Goal: Task Accomplishment & Management: Complete application form

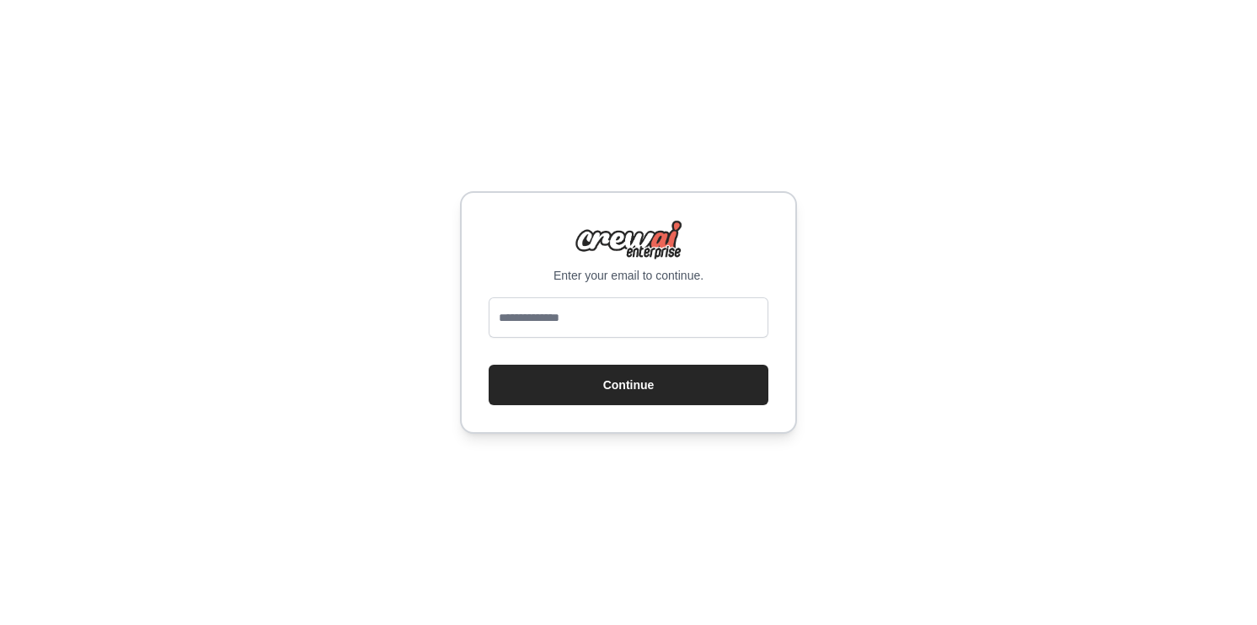
click at [885, 323] on div "Enter your email to continue. Continue" at bounding box center [628, 312] width 1257 height 625
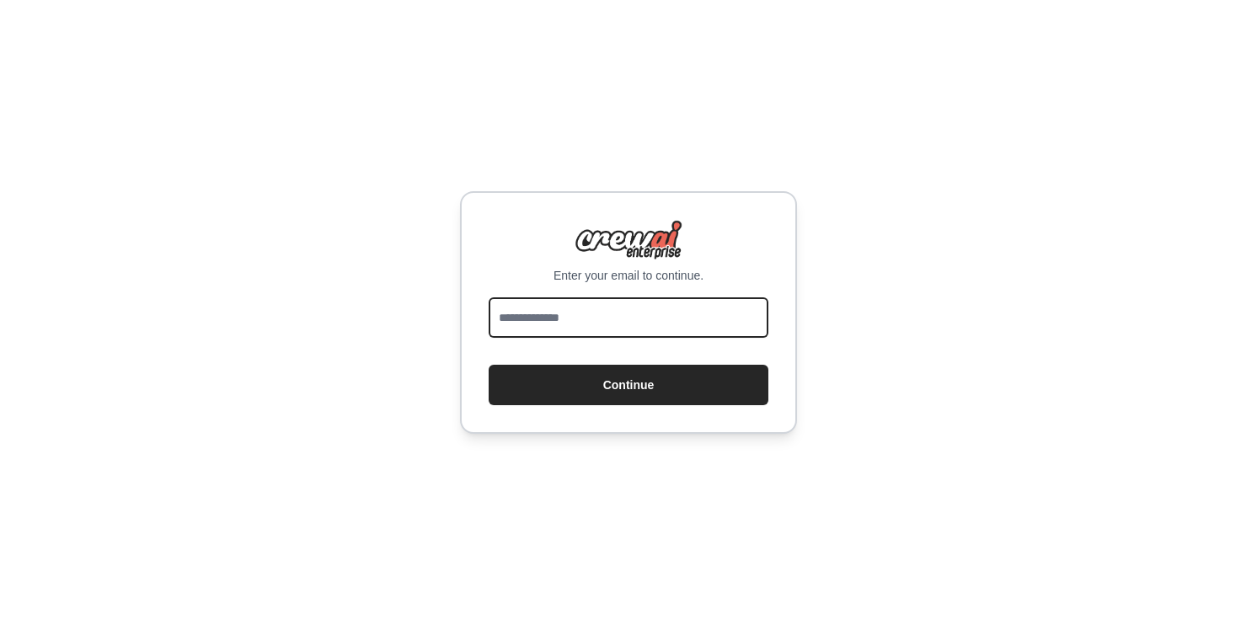
click at [669, 322] on input "email" at bounding box center [628, 317] width 280 height 40
type input "**********"
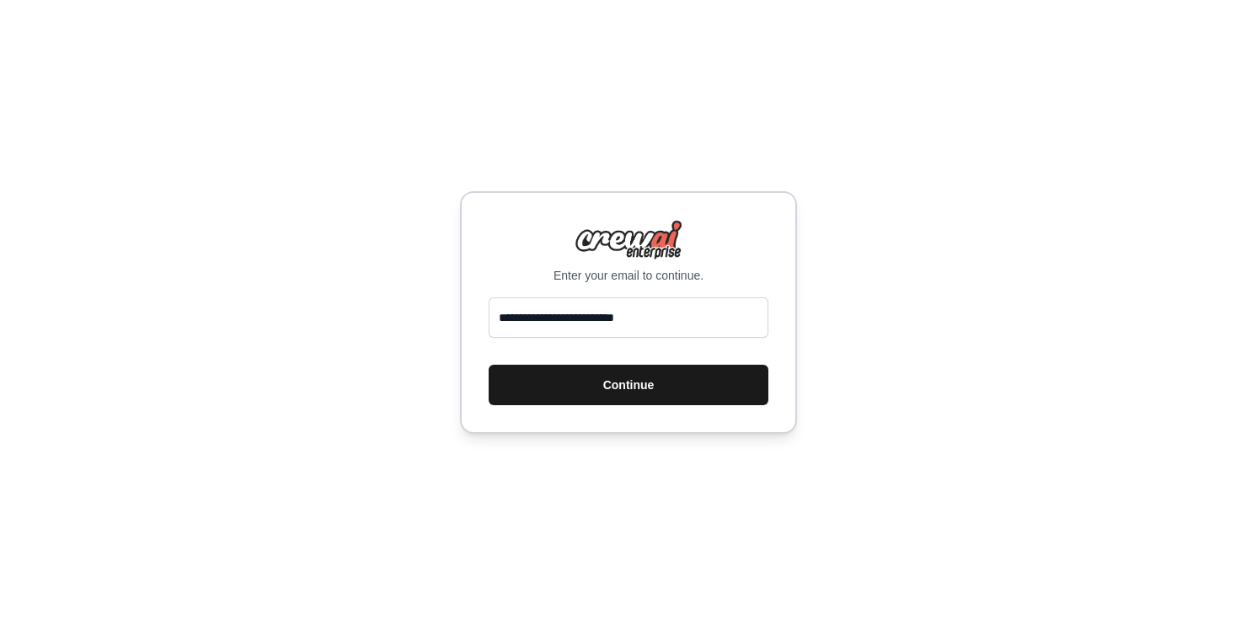
click at [645, 389] on button "Continue" at bounding box center [628, 385] width 280 height 40
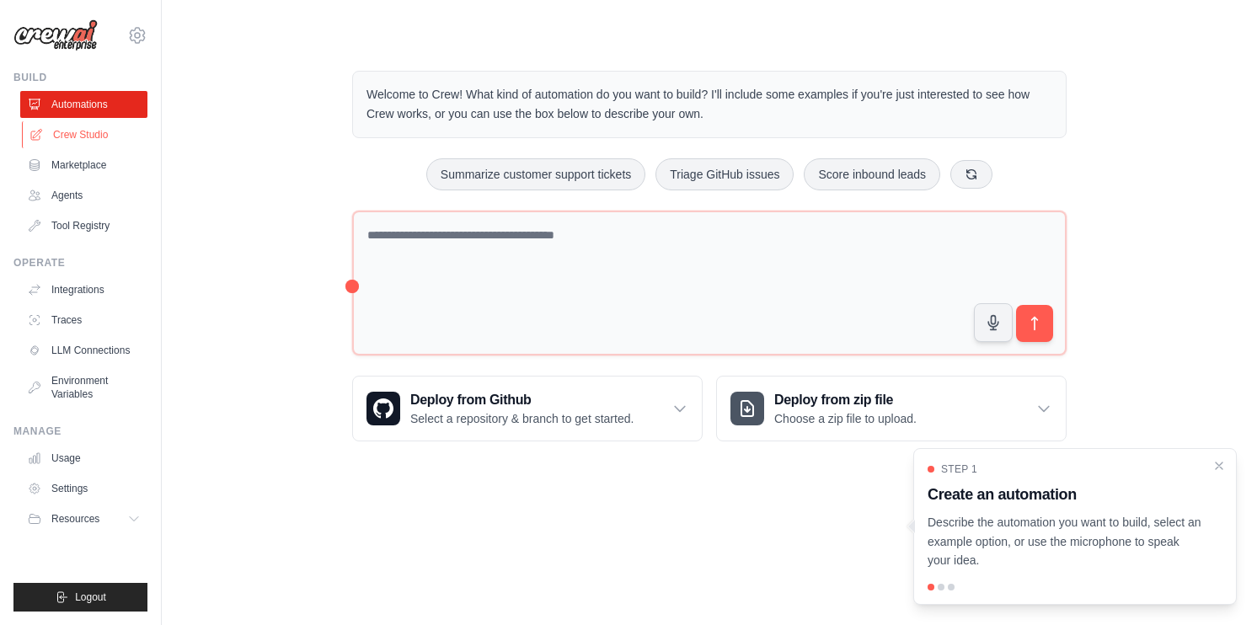
click at [104, 141] on link "Crew Studio" at bounding box center [85, 134] width 127 height 27
click at [1217, 470] on icon "Close walkthrough" at bounding box center [1218, 464] width 15 height 15
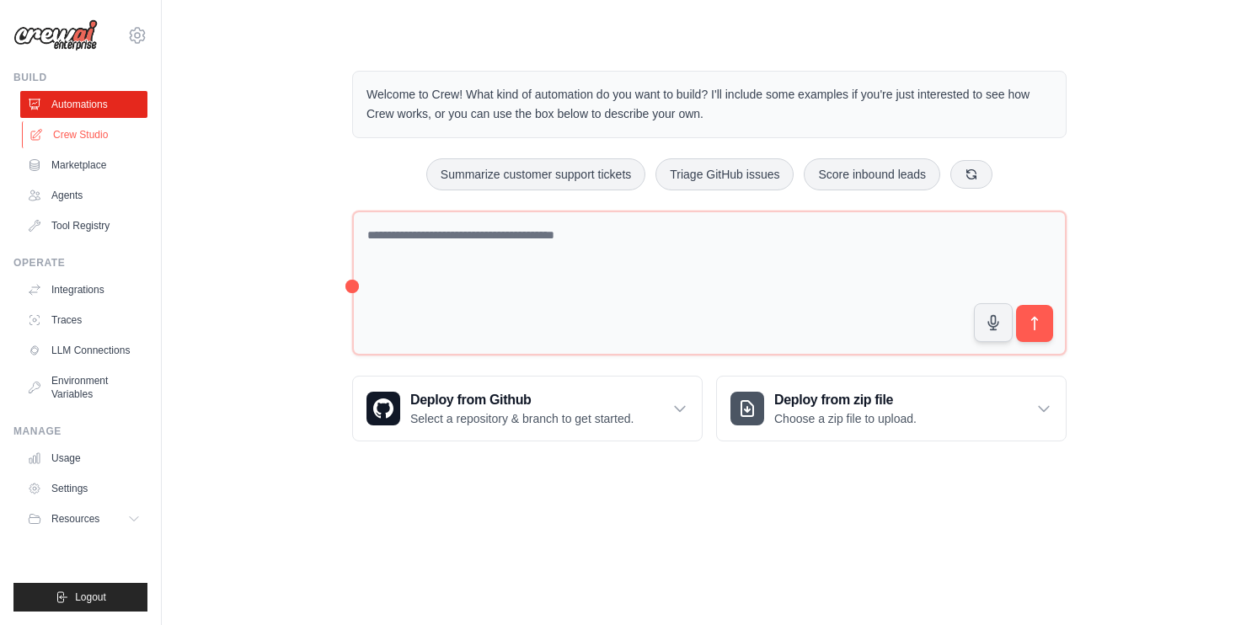
click at [80, 142] on link "Crew Studio" at bounding box center [85, 134] width 127 height 27
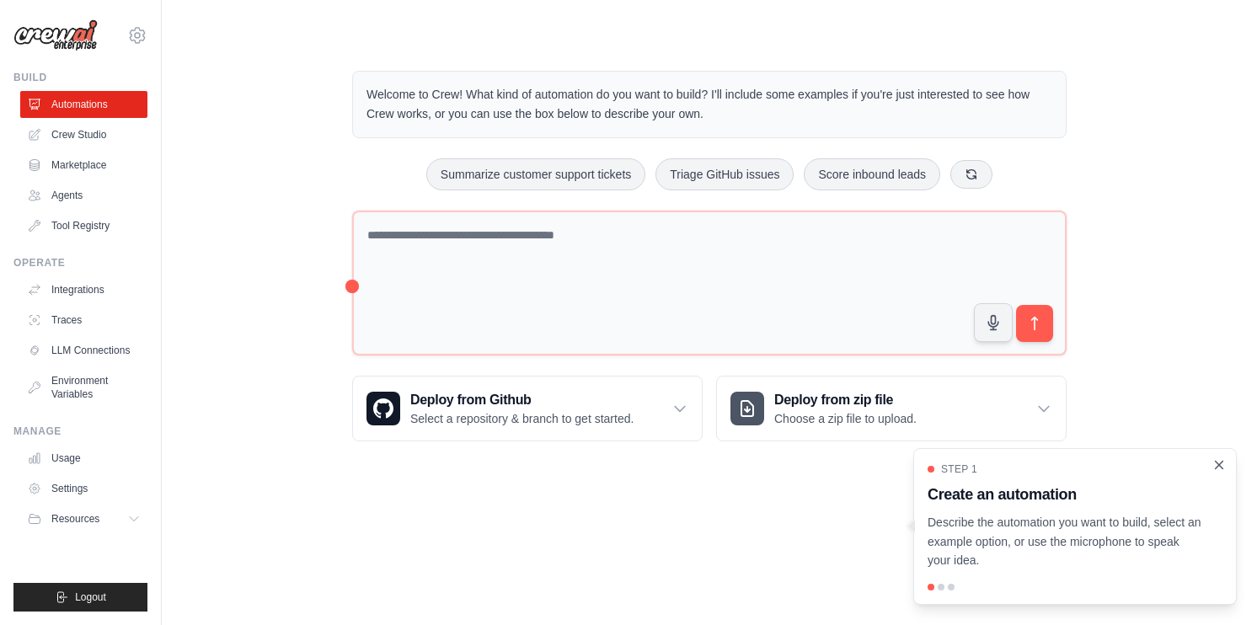
click at [1220, 470] on icon "Close walkthrough" at bounding box center [1218, 464] width 15 height 15
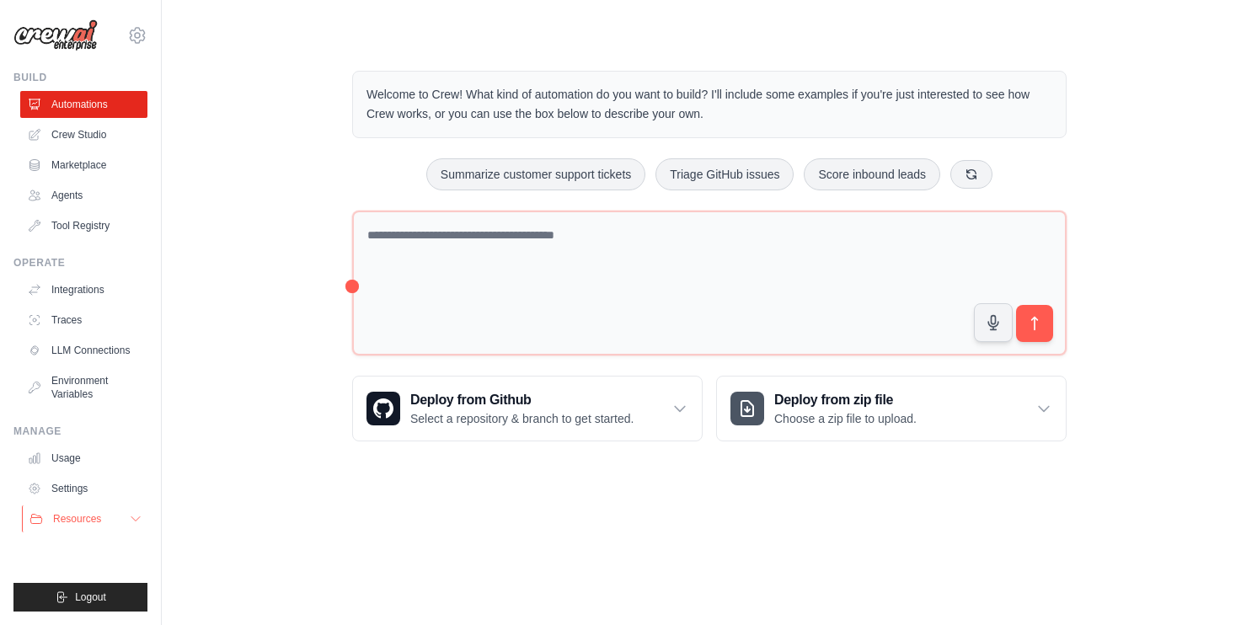
click at [138, 520] on icon at bounding box center [135, 518] width 13 height 13
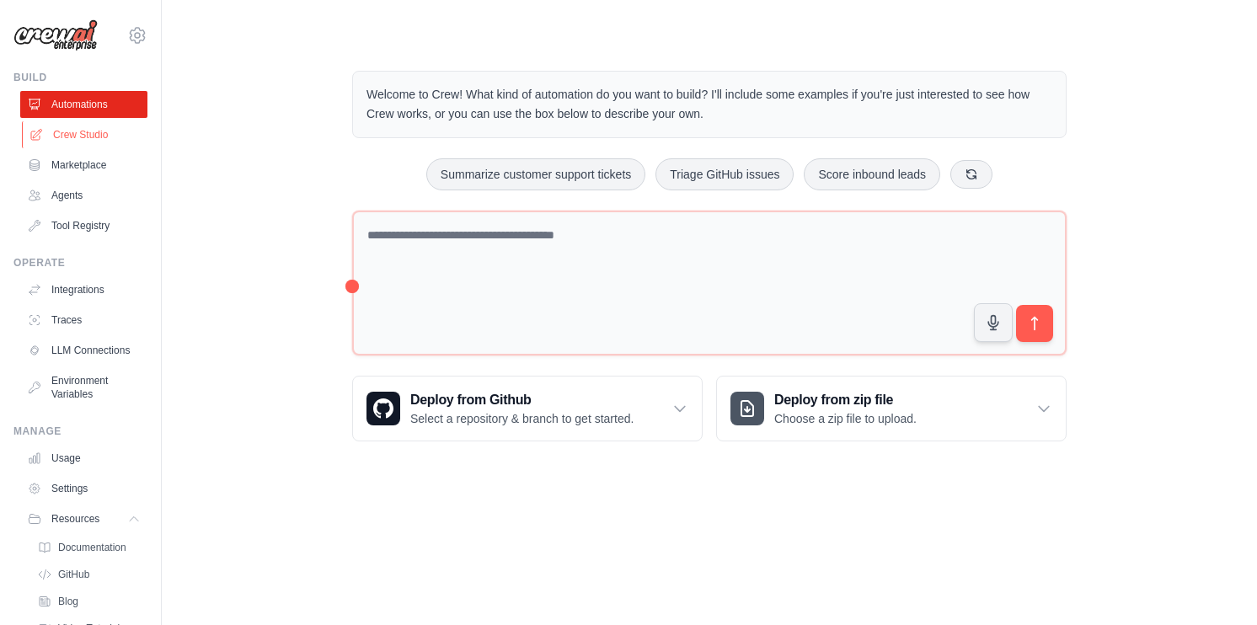
click at [99, 135] on link "Crew Studio" at bounding box center [85, 134] width 127 height 27
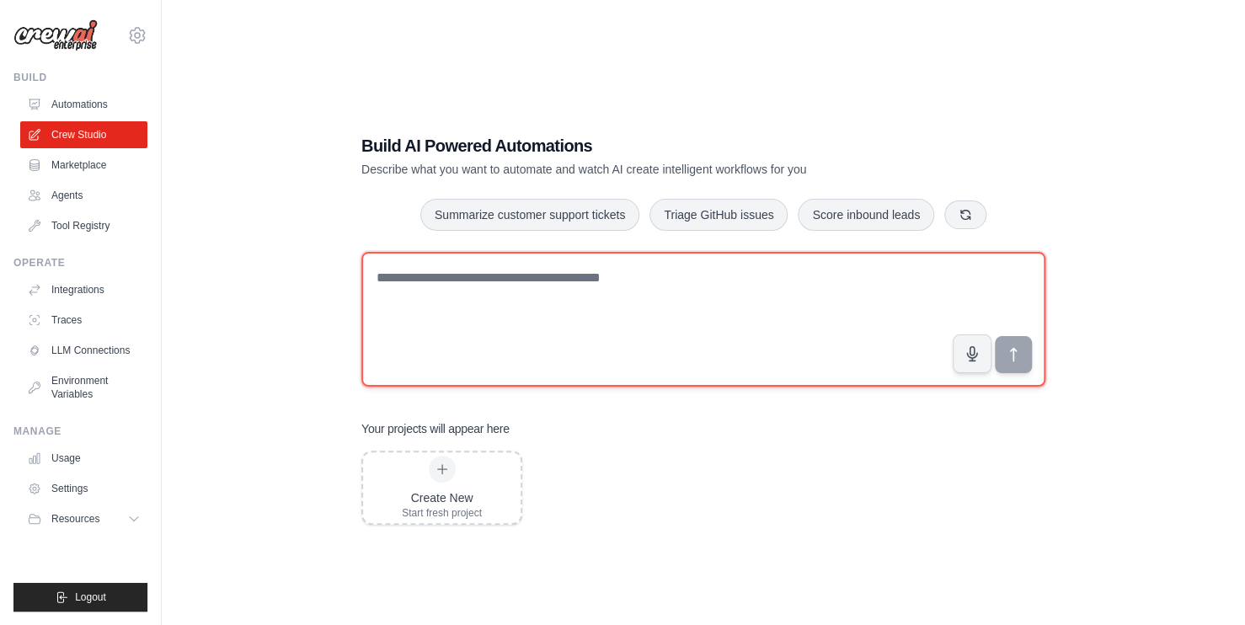
click at [528, 350] on textarea at bounding box center [703, 319] width 684 height 135
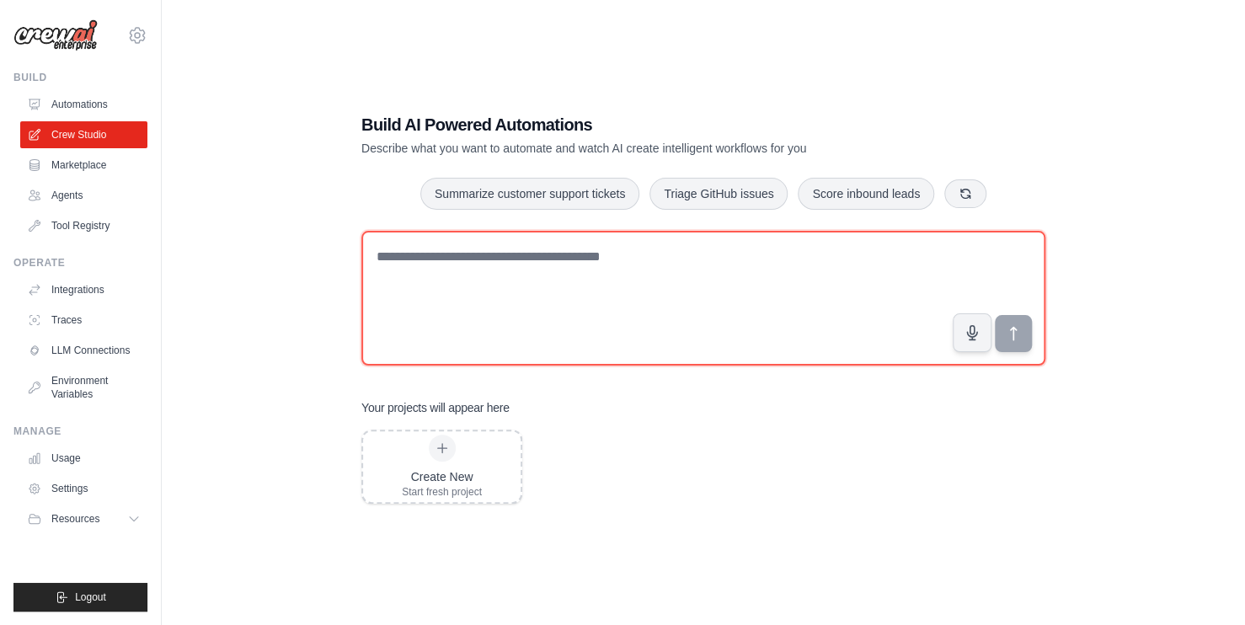
scroll to position [34, 0]
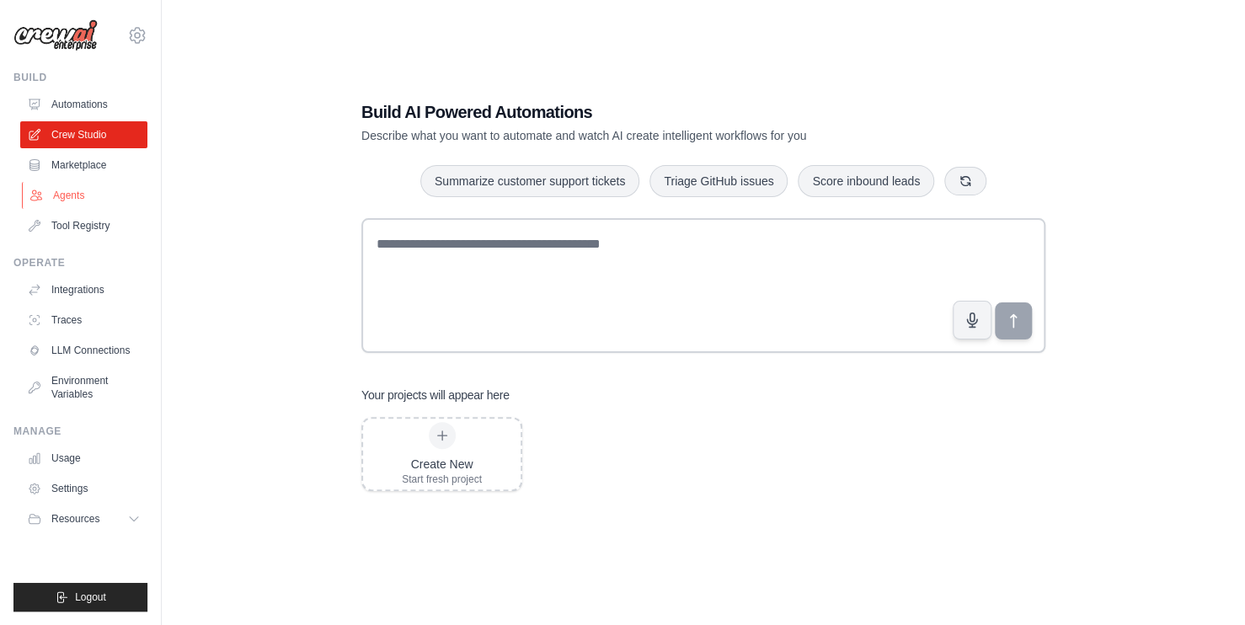
click at [83, 194] on link "Agents" at bounding box center [85, 195] width 127 height 27
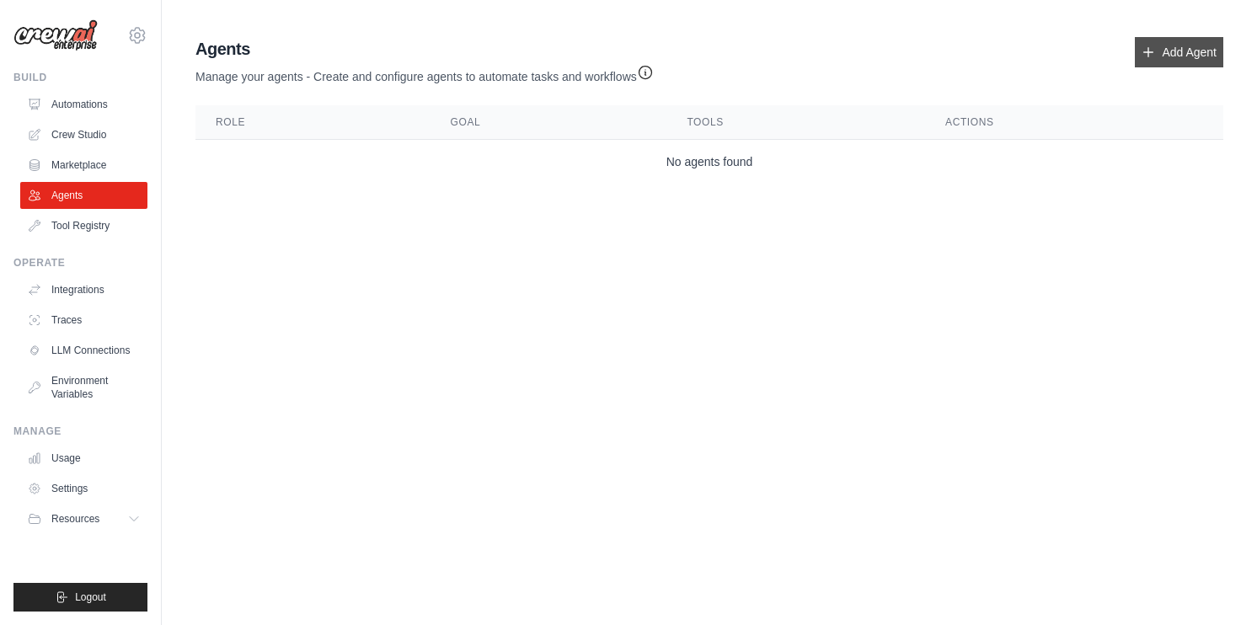
click at [1186, 54] on link "Add Agent" at bounding box center [1178, 52] width 88 height 30
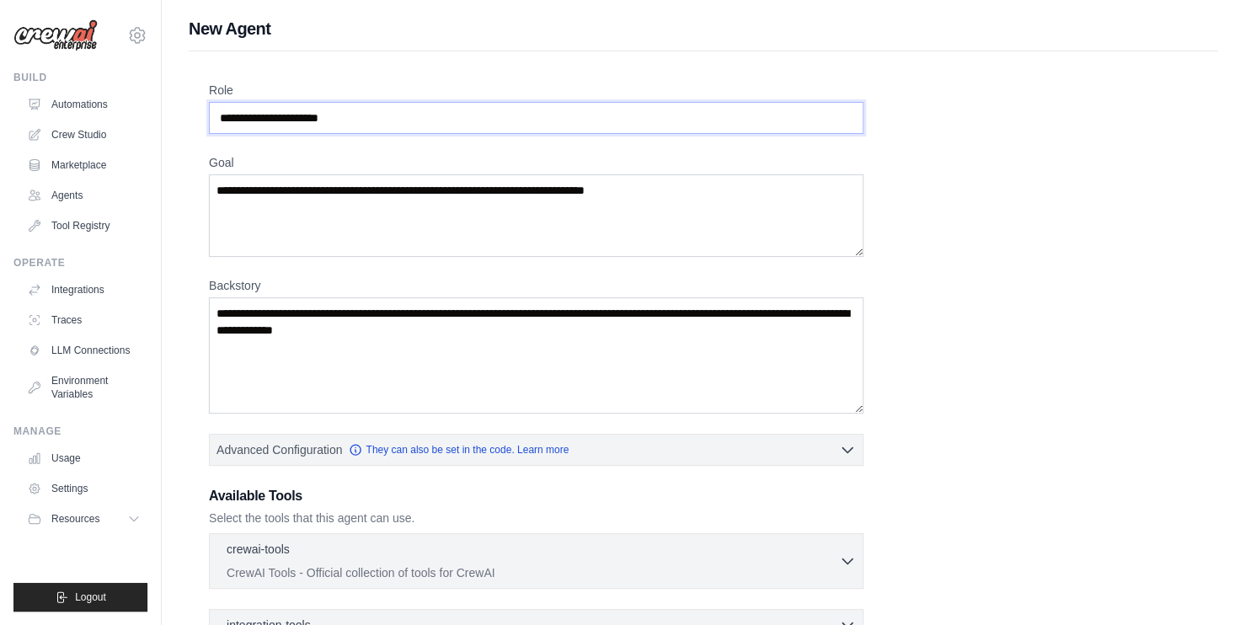
click at [446, 123] on input "Role" at bounding box center [536, 118] width 654 height 32
drag, startPoint x: 291, startPoint y: 107, endPoint x: 231, endPoint y: 102, distance: 60.8
click at [231, 102] on input "Role" at bounding box center [536, 118] width 654 height 32
type input "*"
type input "**********"
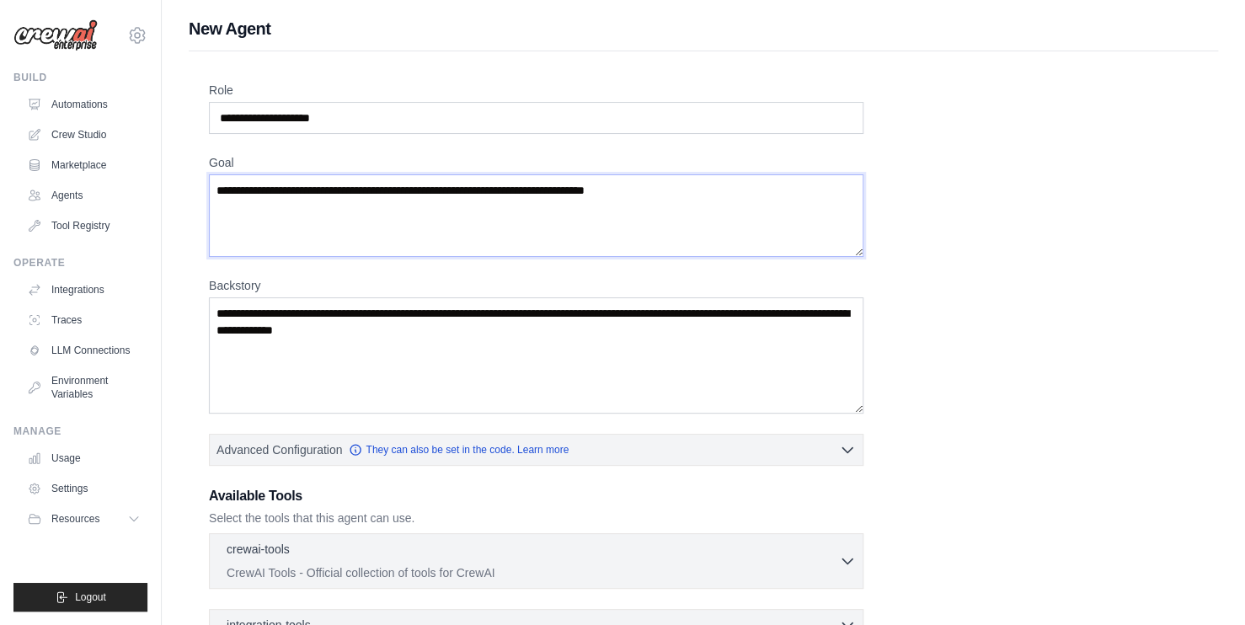
click at [753, 218] on textarea "Goal" at bounding box center [536, 215] width 654 height 83
drag, startPoint x: 732, startPoint y: 210, endPoint x: 238, endPoint y: 185, distance: 494.1
click at [238, 185] on textarea "Goal" at bounding box center [536, 215] width 654 height 83
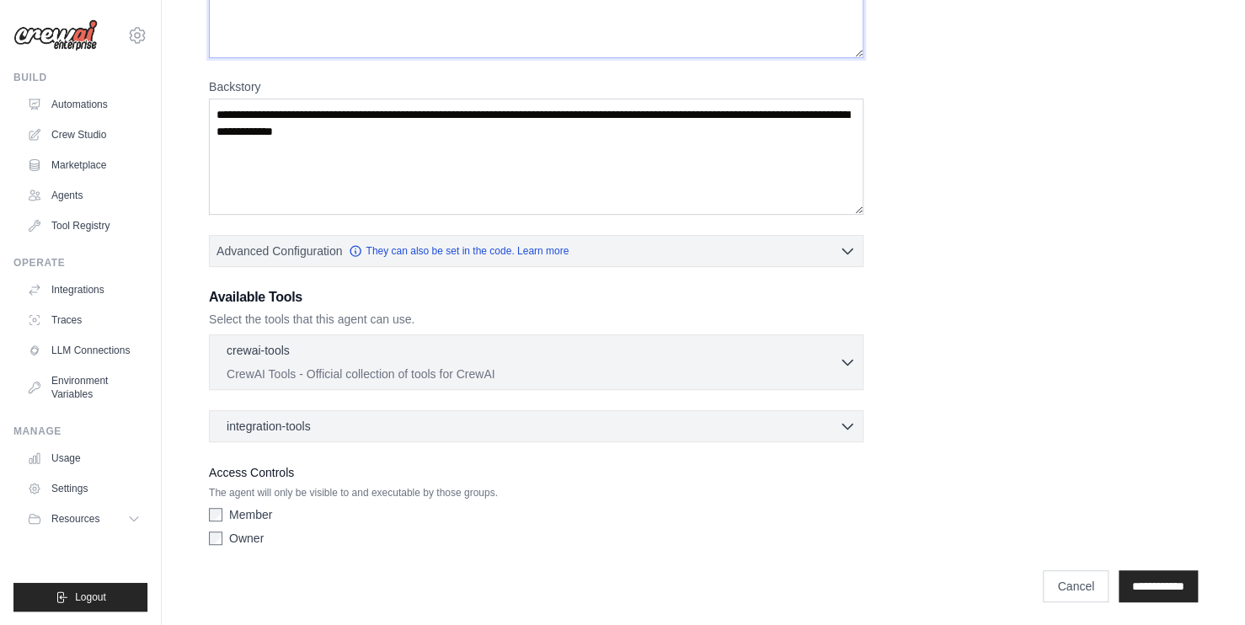
scroll to position [200, 0]
click at [334, 428] on div "integration-tools 0 selected" at bounding box center [541, 424] width 629 height 17
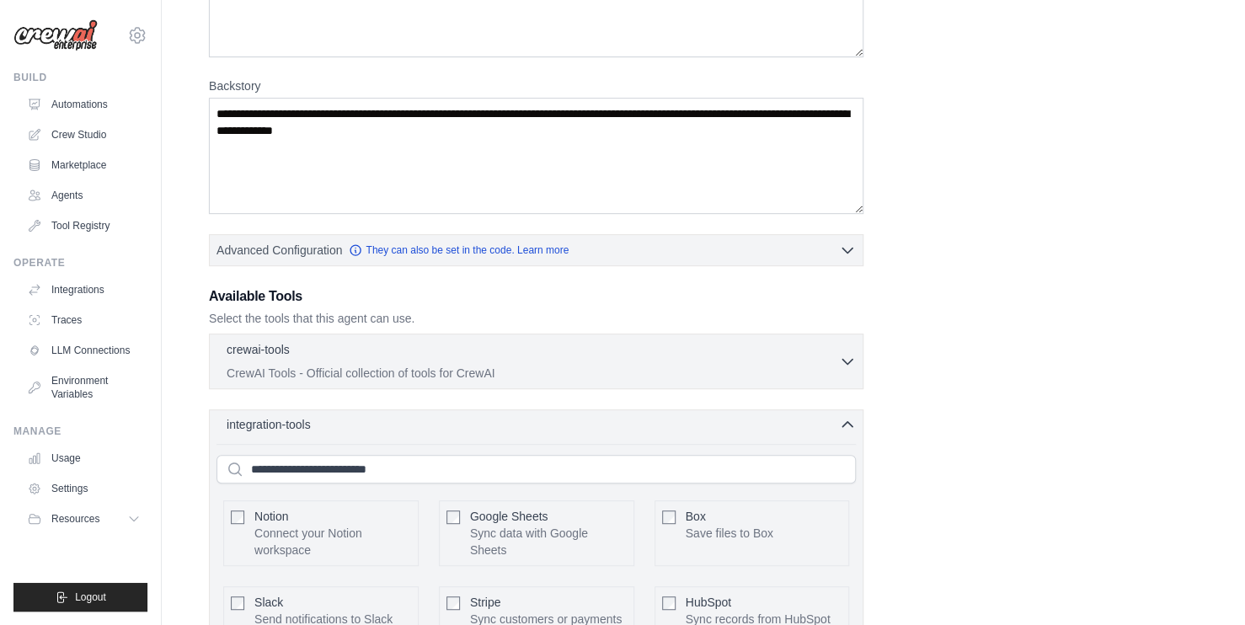
click at [417, 430] on div "integration-tools 0 selected" at bounding box center [541, 424] width 629 height 17
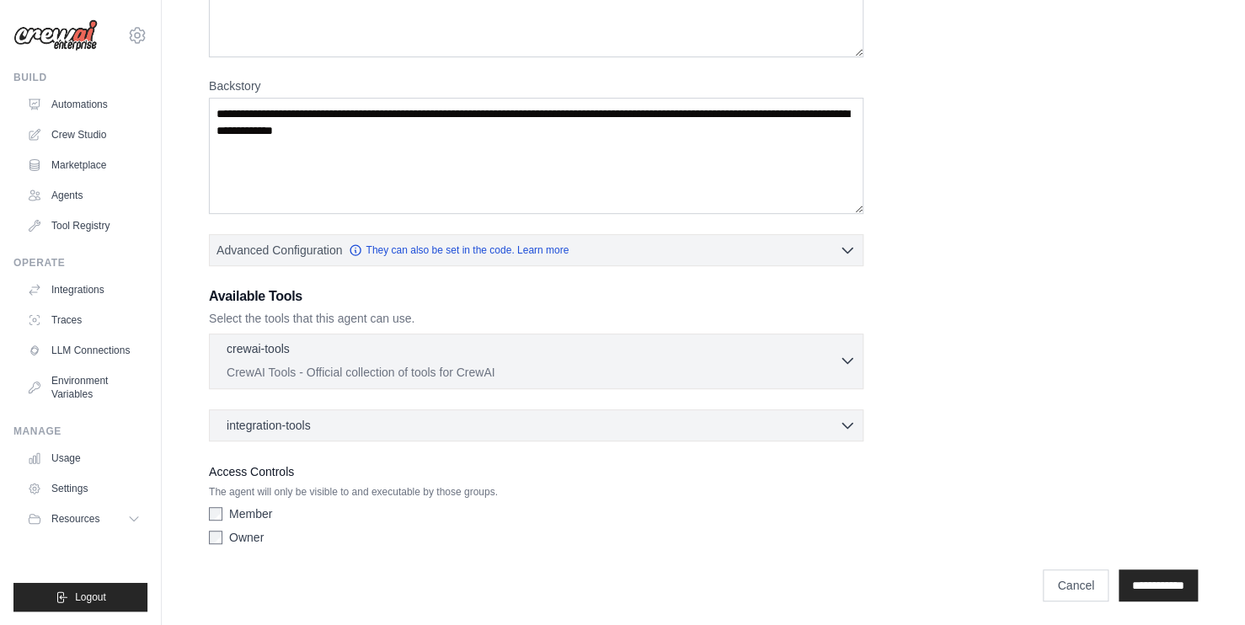
click at [506, 364] on p "CrewAI Tools - Official collection of tools for CrewAI" at bounding box center [533, 372] width 612 height 17
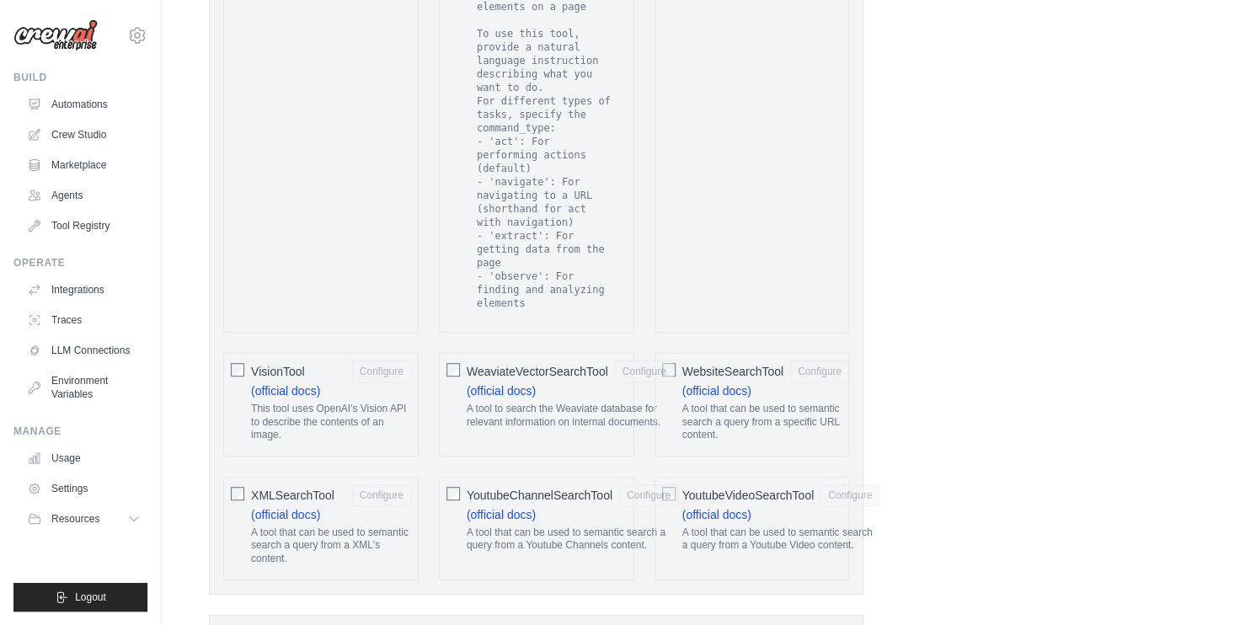
scroll to position [3418, 0]
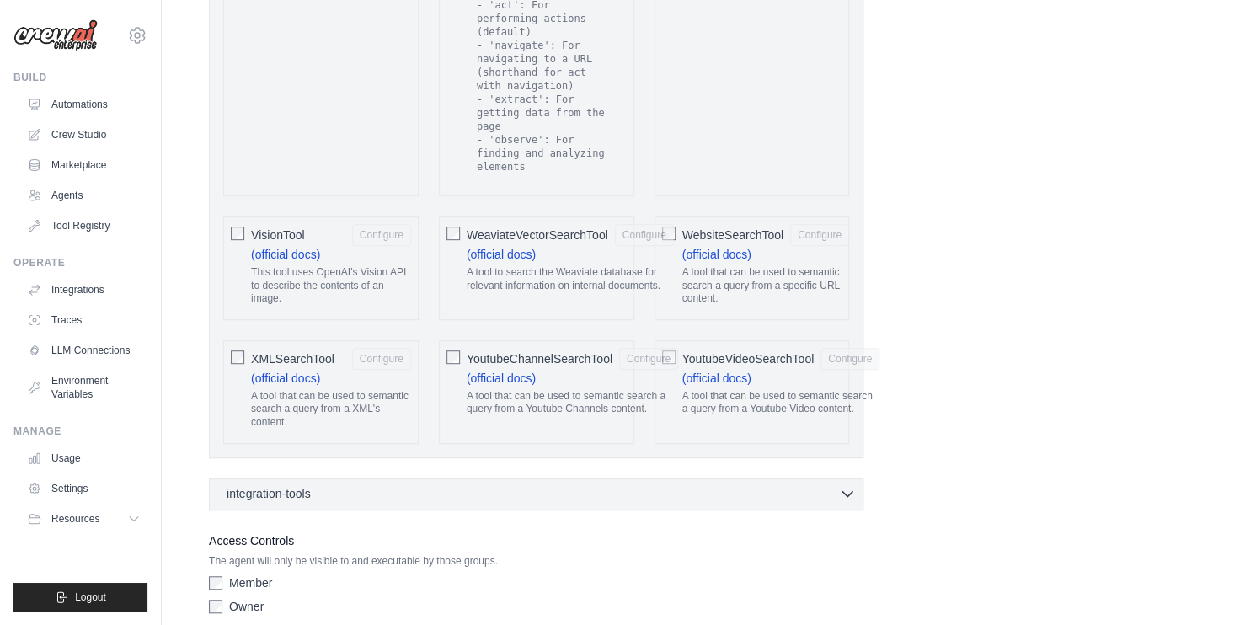
click at [787, 485] on div "integration-tools 0 selected" at bounding box center [541, 493] width 629 height 17
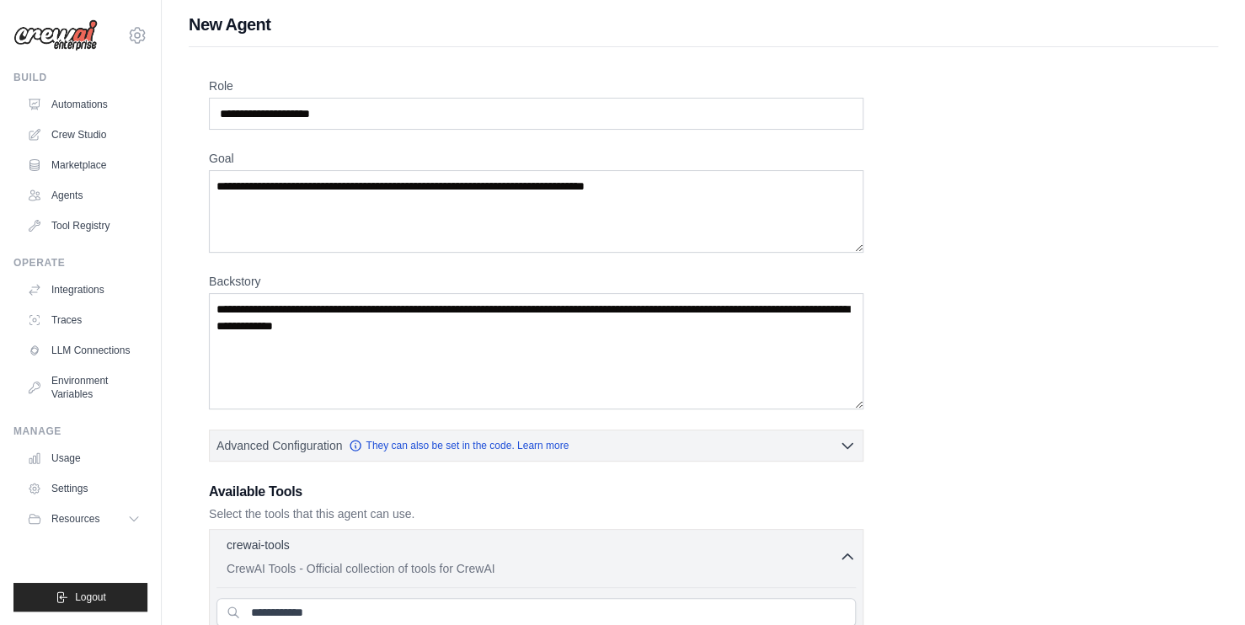
scroll to position [0, 0]
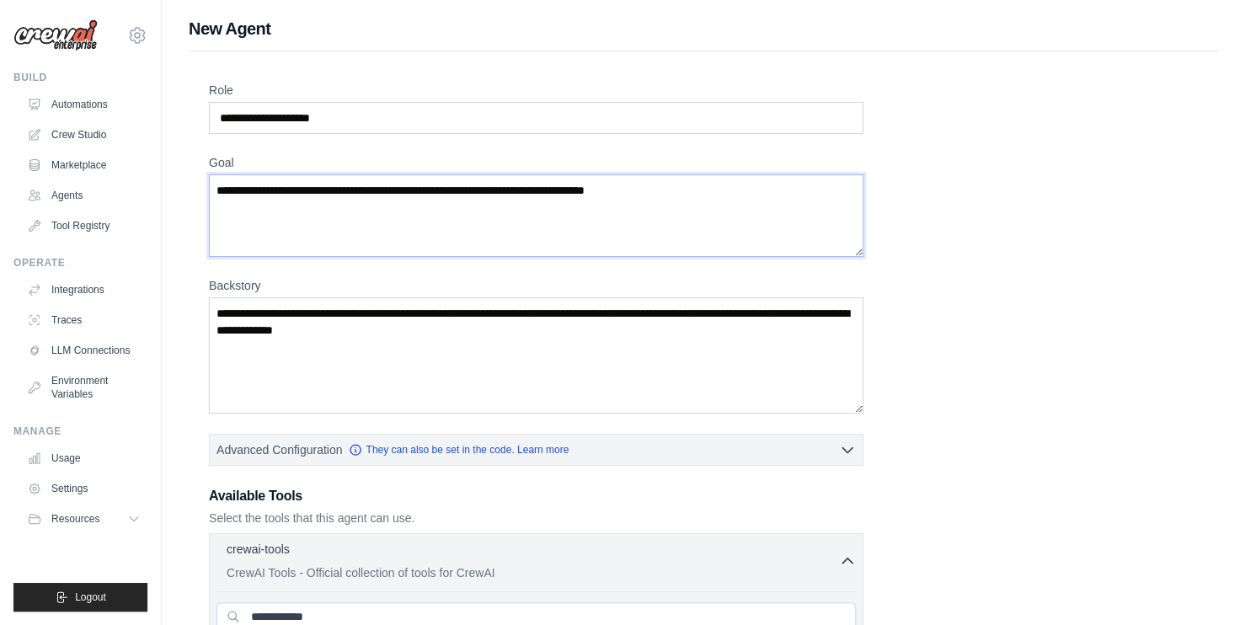
click at [388, 217] on textarea "Goal" at bounding box center [536, 215] width 654 height 83
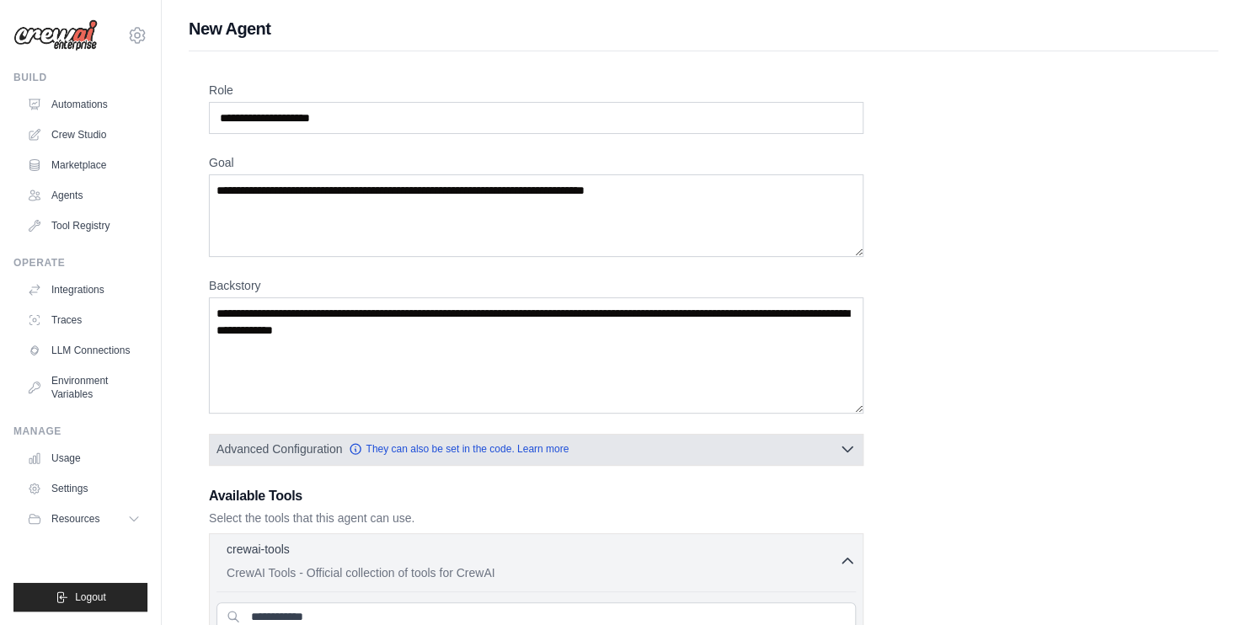
click at [830, 452] on button "Advanced Configuration They can also be set in the code. Learn more" at bounding box center [536, 449] width 653 height 30
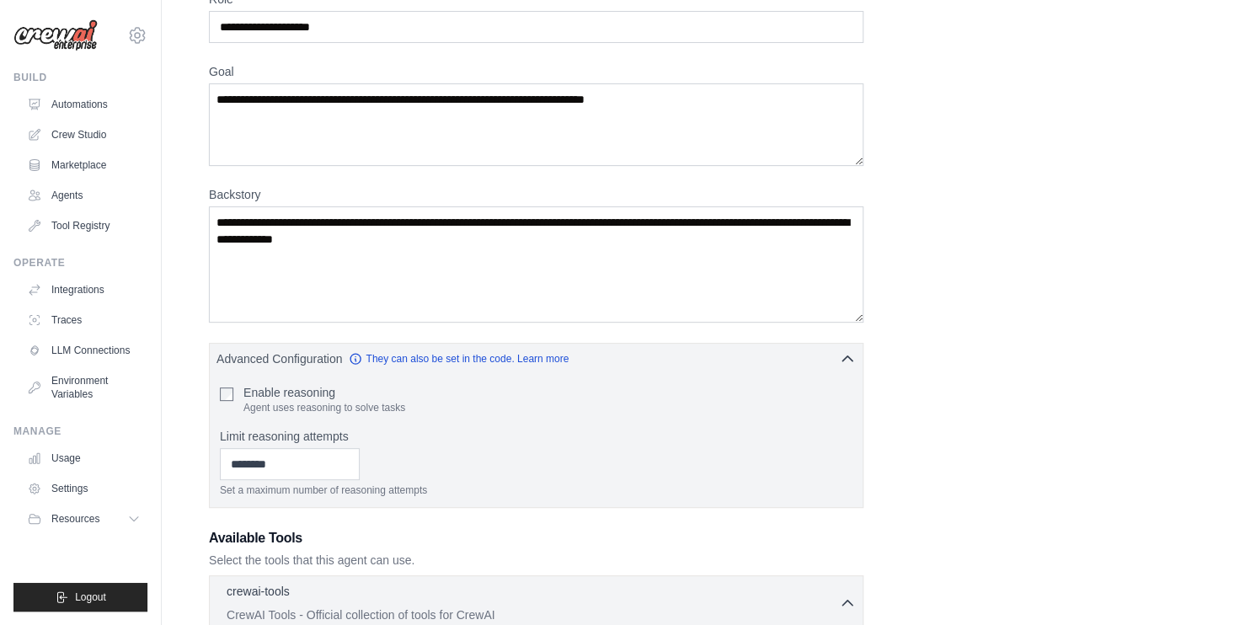
scroll to position [168, 0]
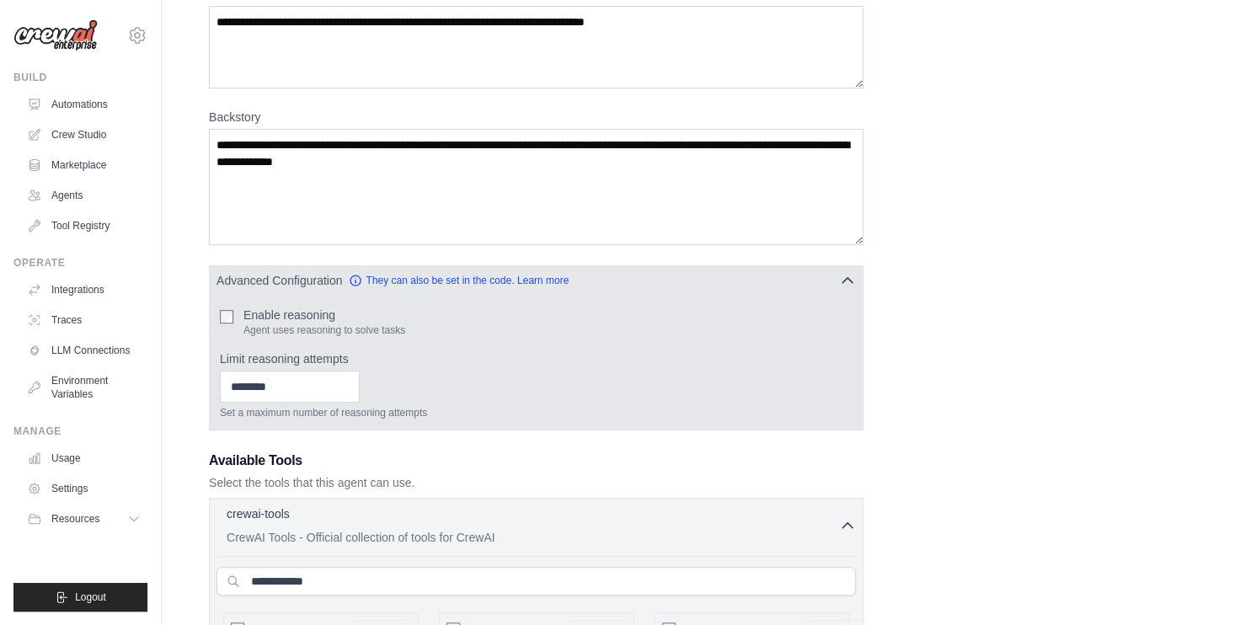
click at [848, 287] on icon "button" at bounding box center [847, 280] width 17 height 17
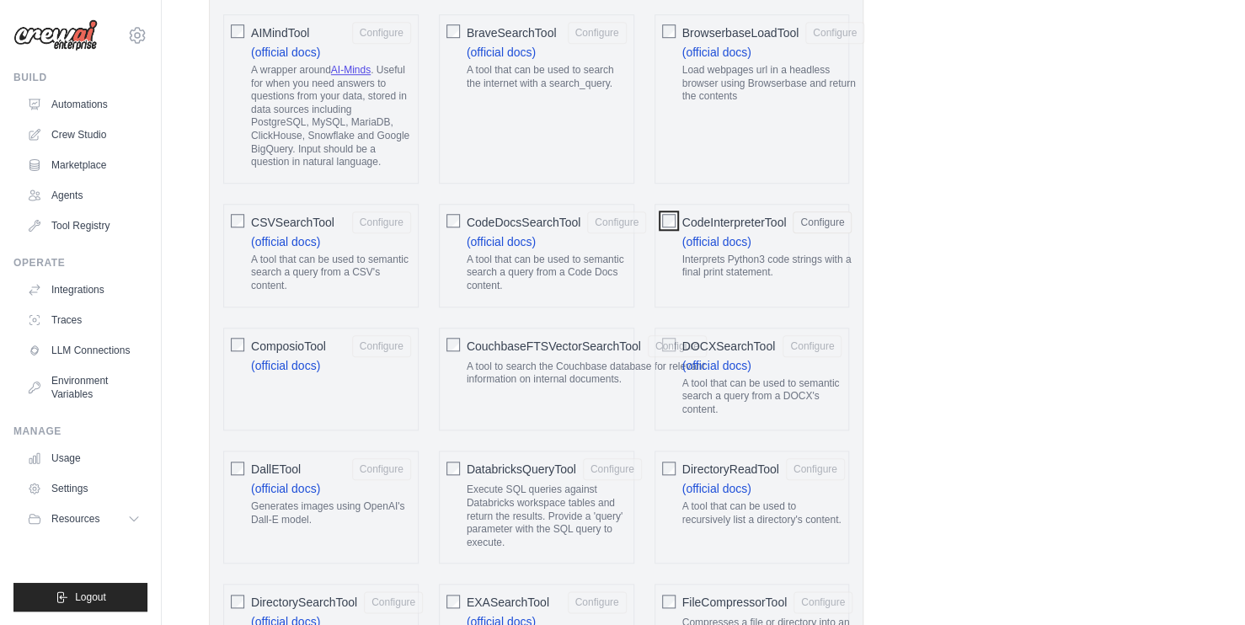
scroll to position [674, 0]
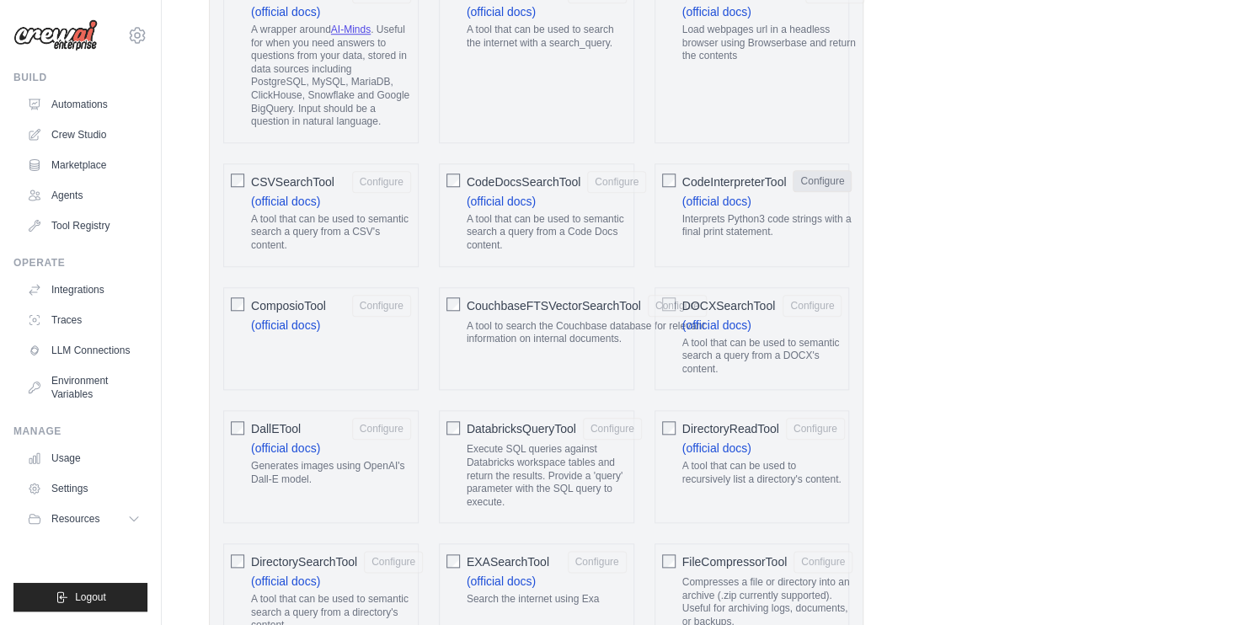
click at [825, 192] on button "Configure" at bounding box center [822, 181] width 59 height 22
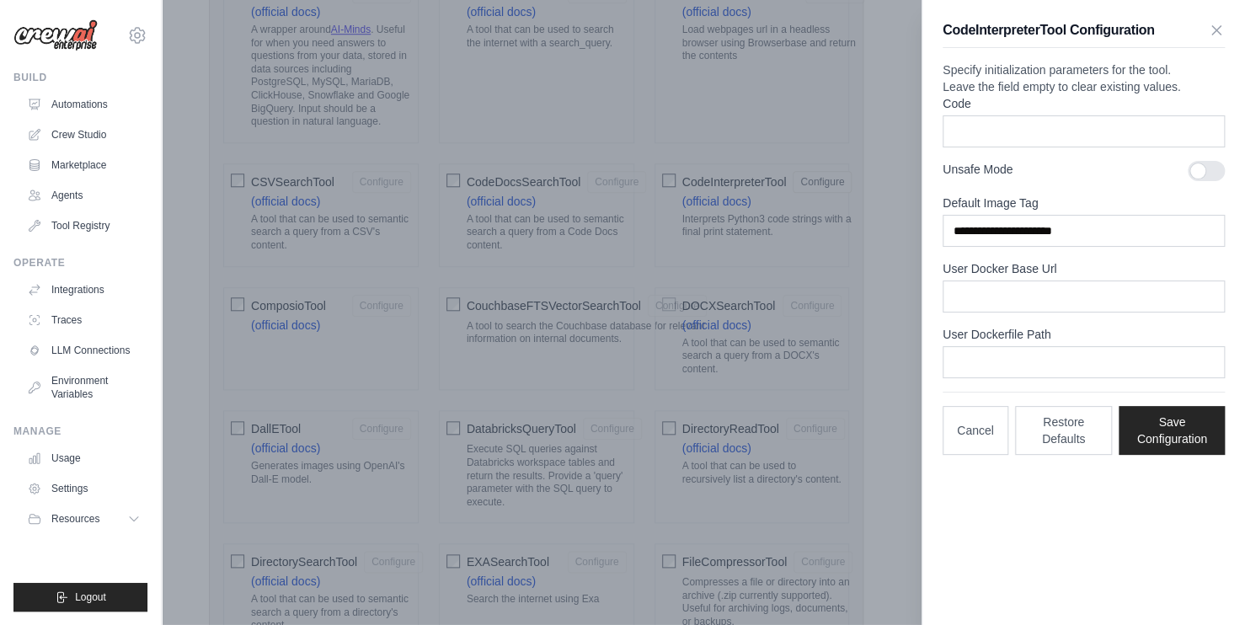
click at [1014, 345] on form "**********" at bounding box center [1083, 236] width 282 height 283
click at [1038, 312] on input "User Docker Base Url" at bounding box center [1083, 296] width 282 height 32
click at [1118, 277] on label "User Docker Base Url" at bounding box center [1083, 268] width 282 height 17
click at [1118, 302] on input "User Docker Base Url" at bounding box center [1083, 296] width 282 height 32
click at [1068, 410] on div "**********" at bounding box center [1083, 275] width 282 height 360
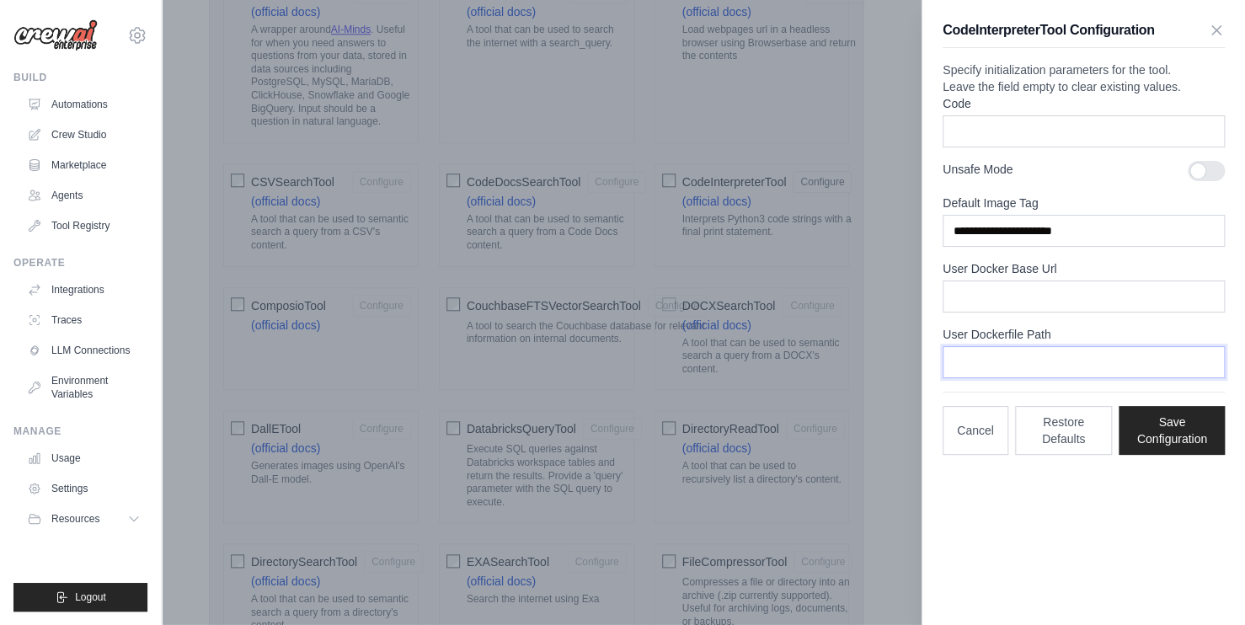
click at [1077, 378] on input "User Dockerfile Path" at bounding box center [1083, 362] width 282 height 32
click at [1105, 284] on form "**********" at bounding box center [1083, 236] width 282 height 283
click at [1118, 147] on input "Code" at bounding box center [1083, 131] width 282 height 32
click at [1212, 181] on div at bounding box center [1206, 171] width 37 height 20
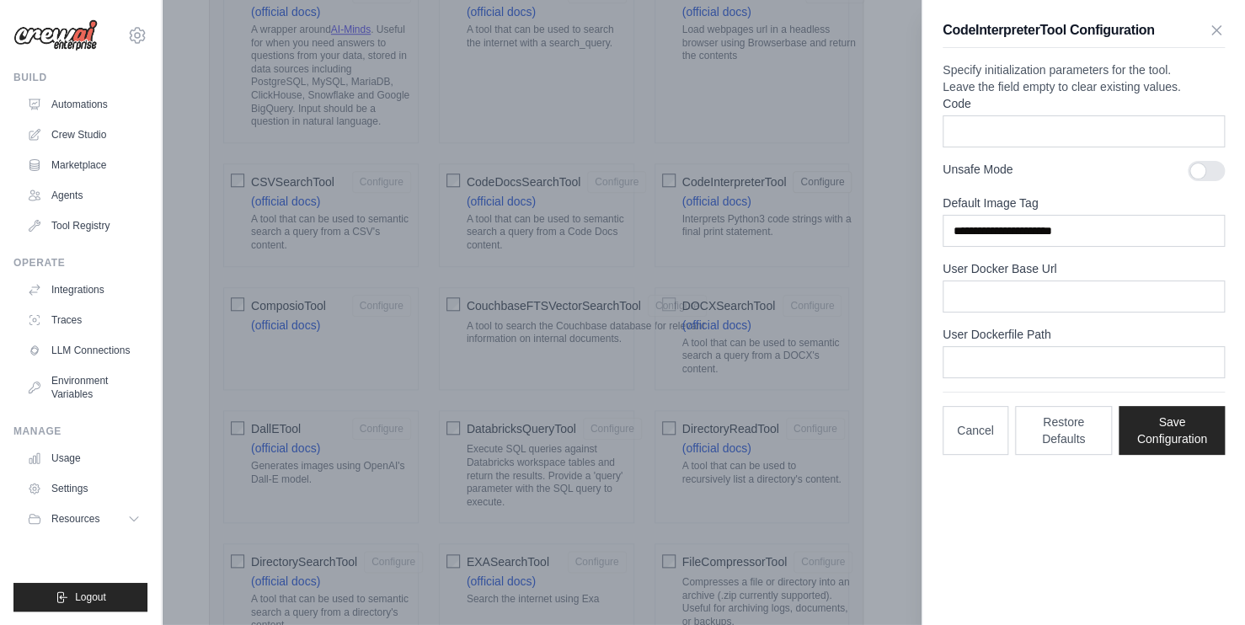
click at [1112, 178] on label "Unsafe Mode" at bounding box center [1058, 169] width 232 height 17
click at [1212, 112] on label "Code" at bounding box center [1083, 103] width 282 height 17
click at [1212, 129] on input "Code" at bounding box center [1083, 131] width 282 height 32
click at [1227, 25] on div "**********" at bounding box center [1083, 237] width 323 height 475
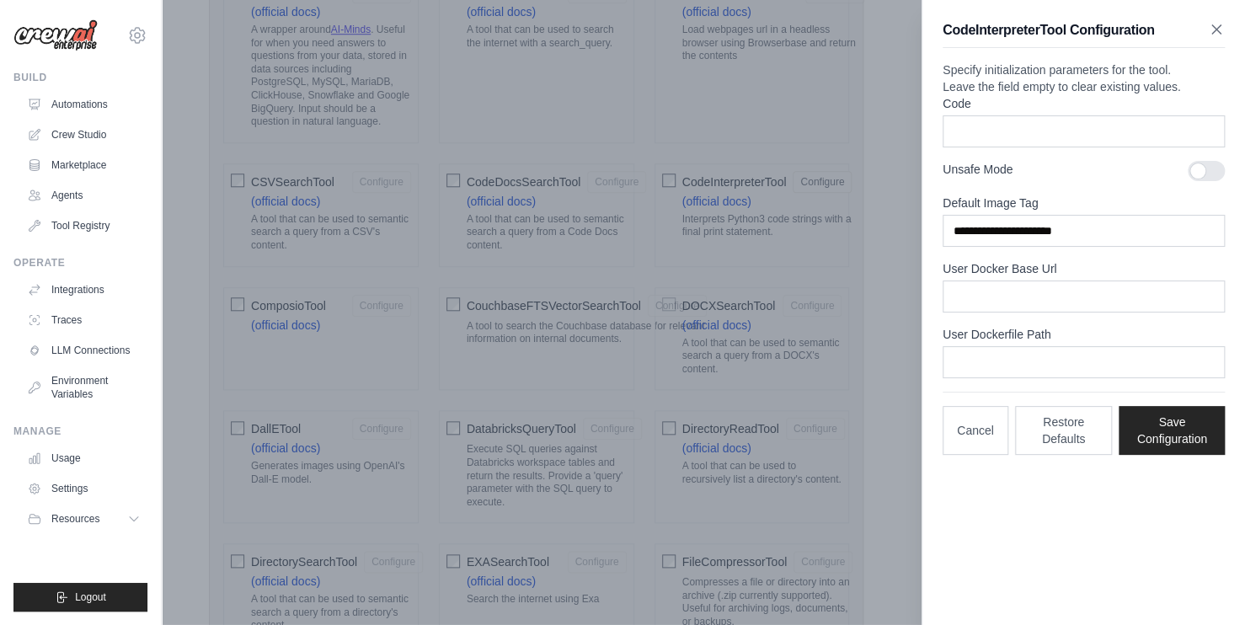
click at [1216, 33] on icon "button" at bounding box center [1216, 29] width 17 height 17
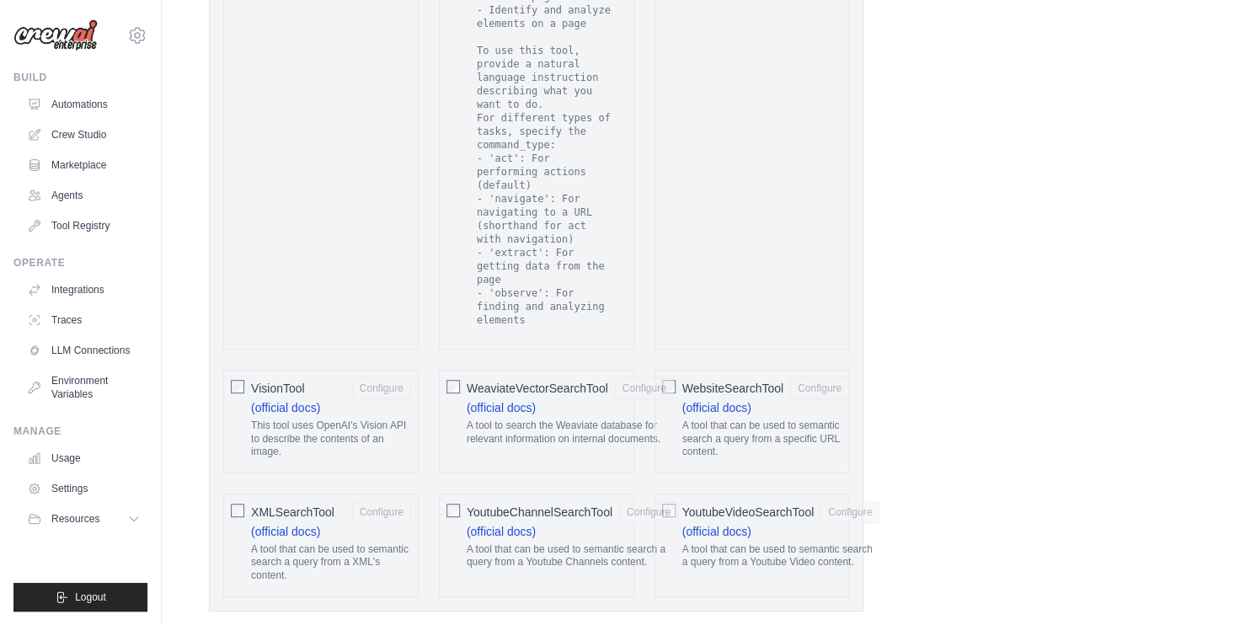
scroll to position [3369, 0]
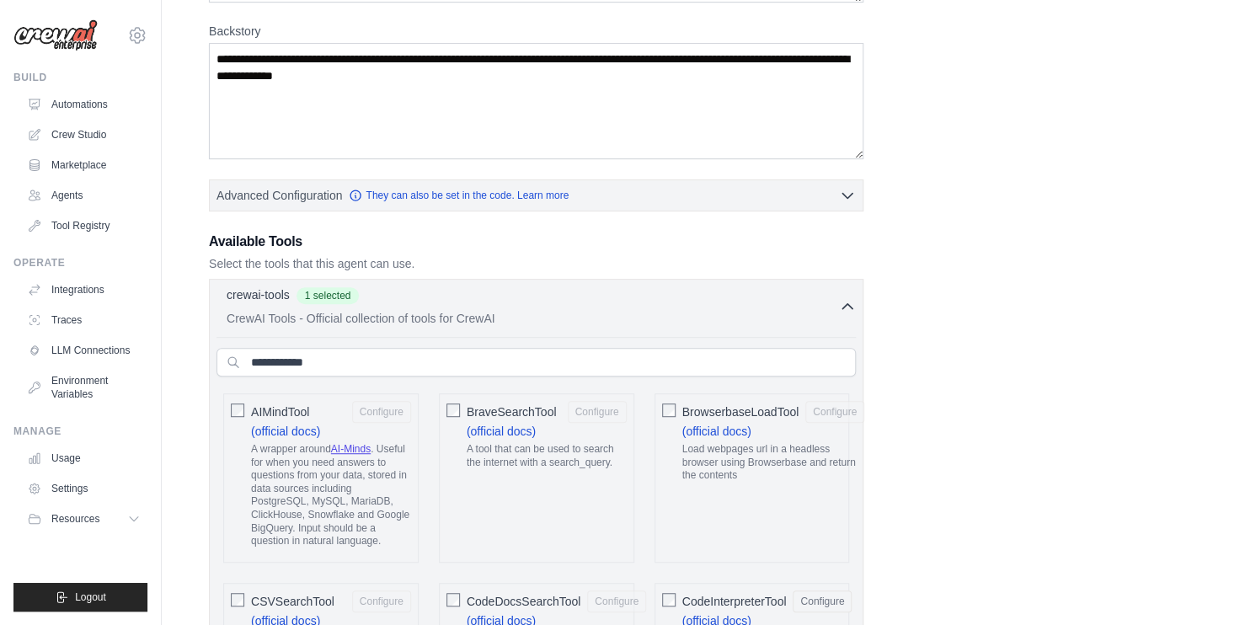
scroll to position [253, 0]
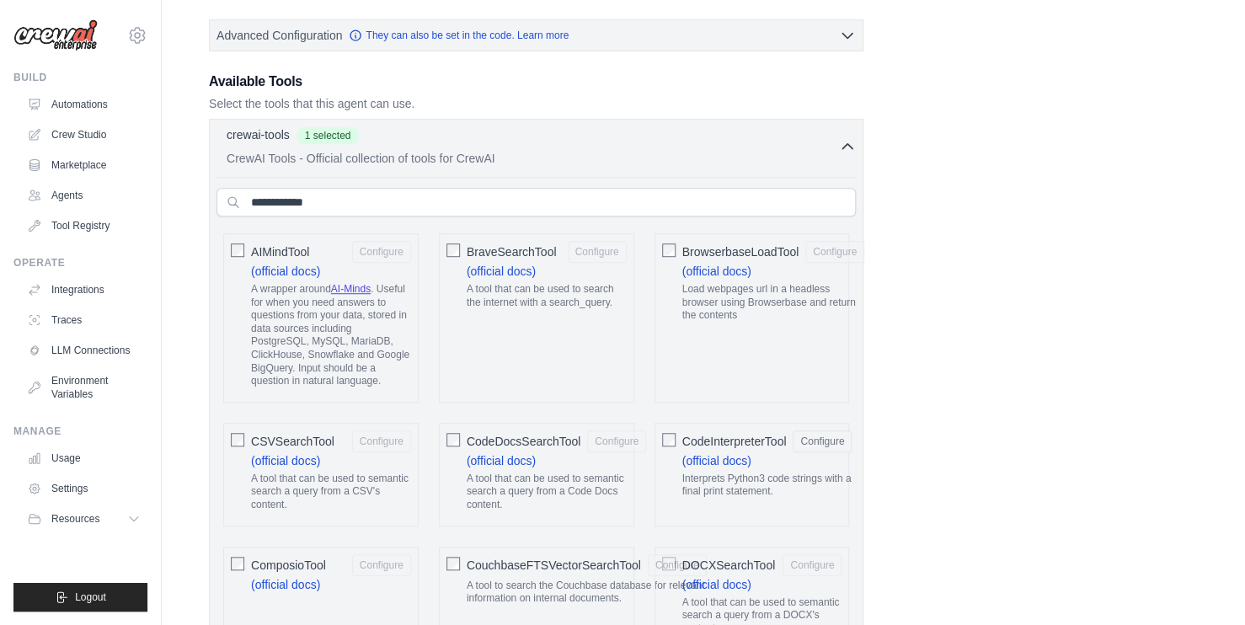
scroll to position [421, 0]
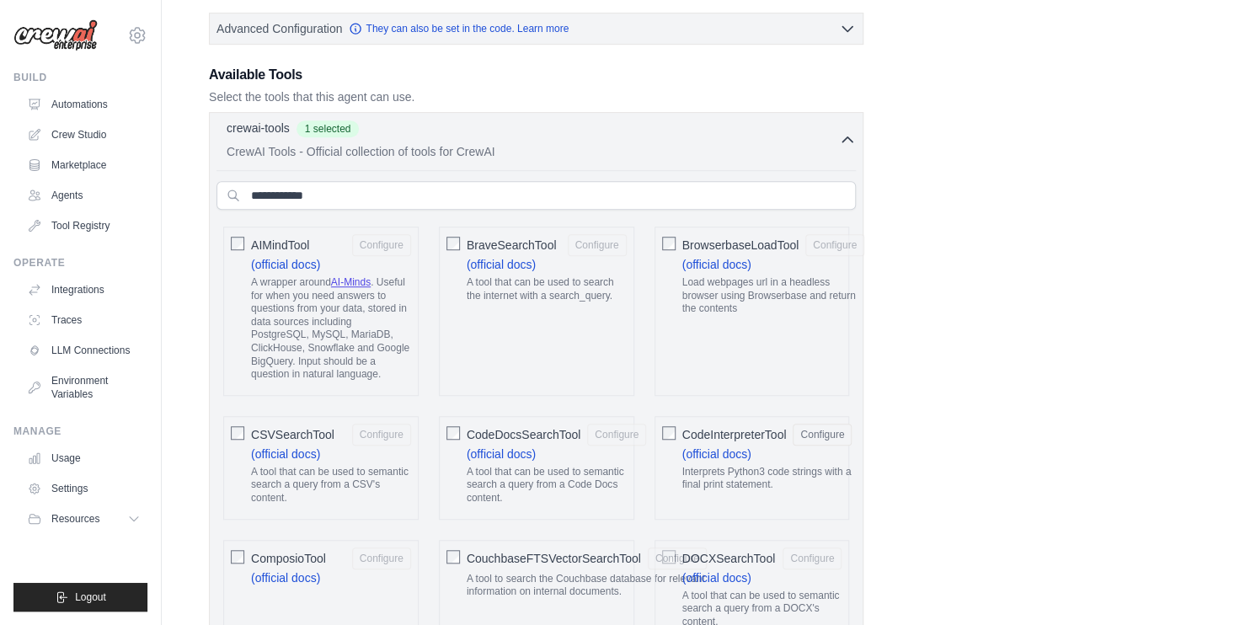
click at [228, 436] on div "CSVSearchTool Configure (official docs) A tool that can be used to semantic sea…" at bounding box center [320, 468] width 195 height 104
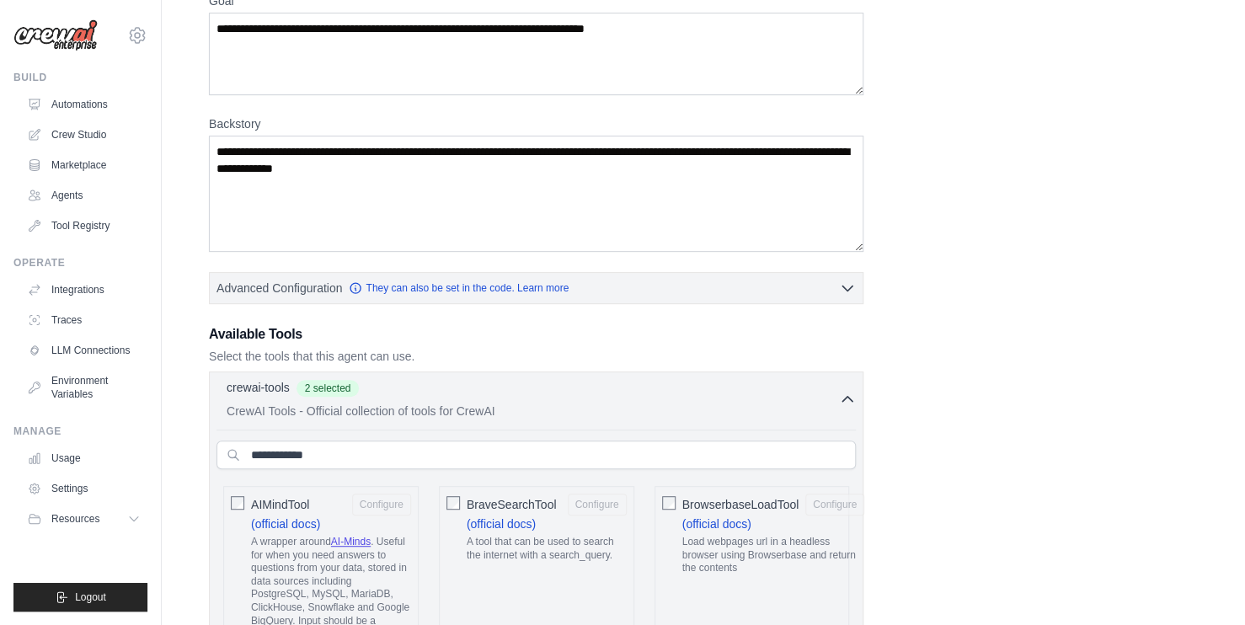
scroll to position [0, 0]
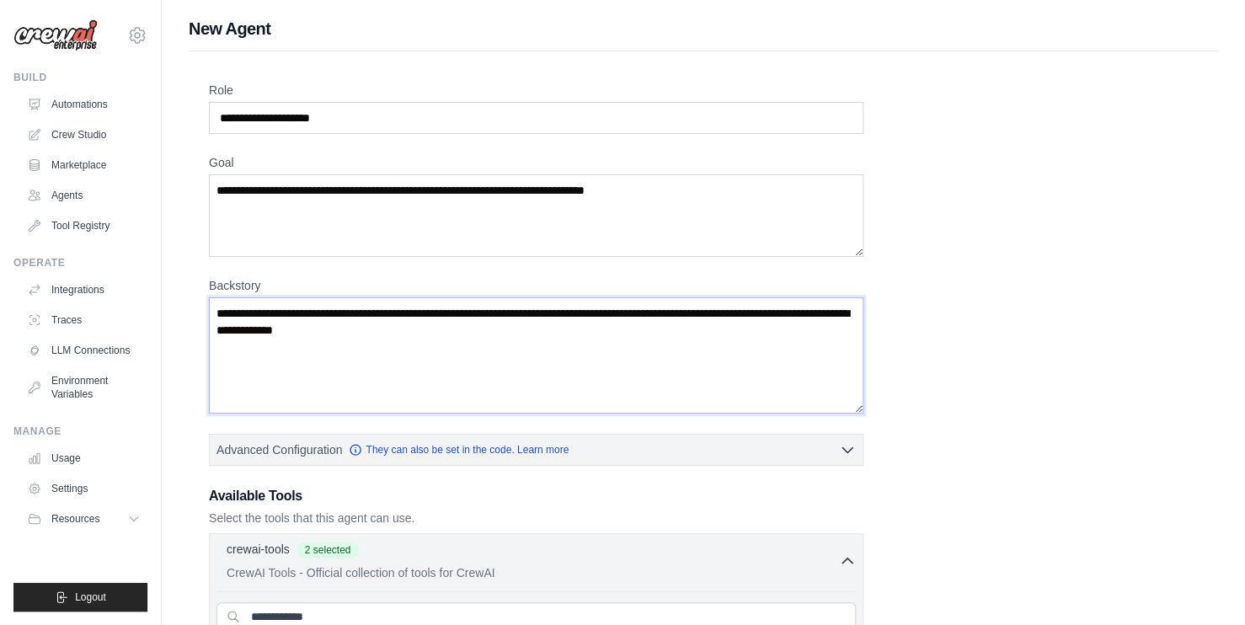
click at [696, 344] on textarea "Backstory" at bounding box center [536, 355] width 654 height 116
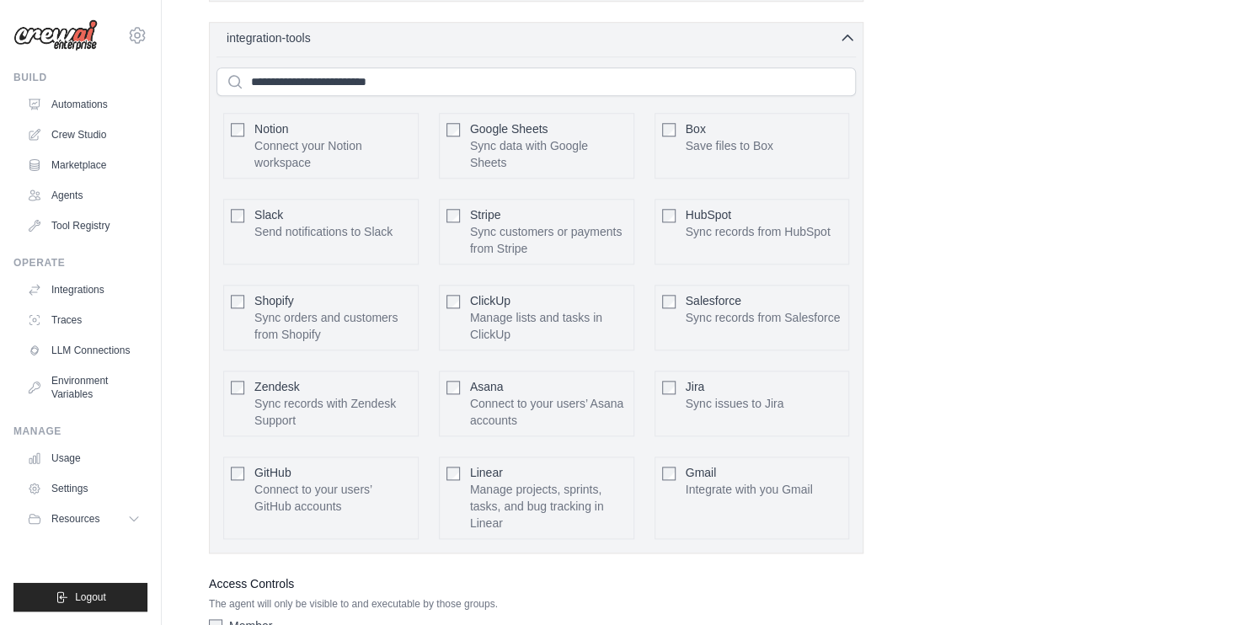
scroll to position [3790, 0]
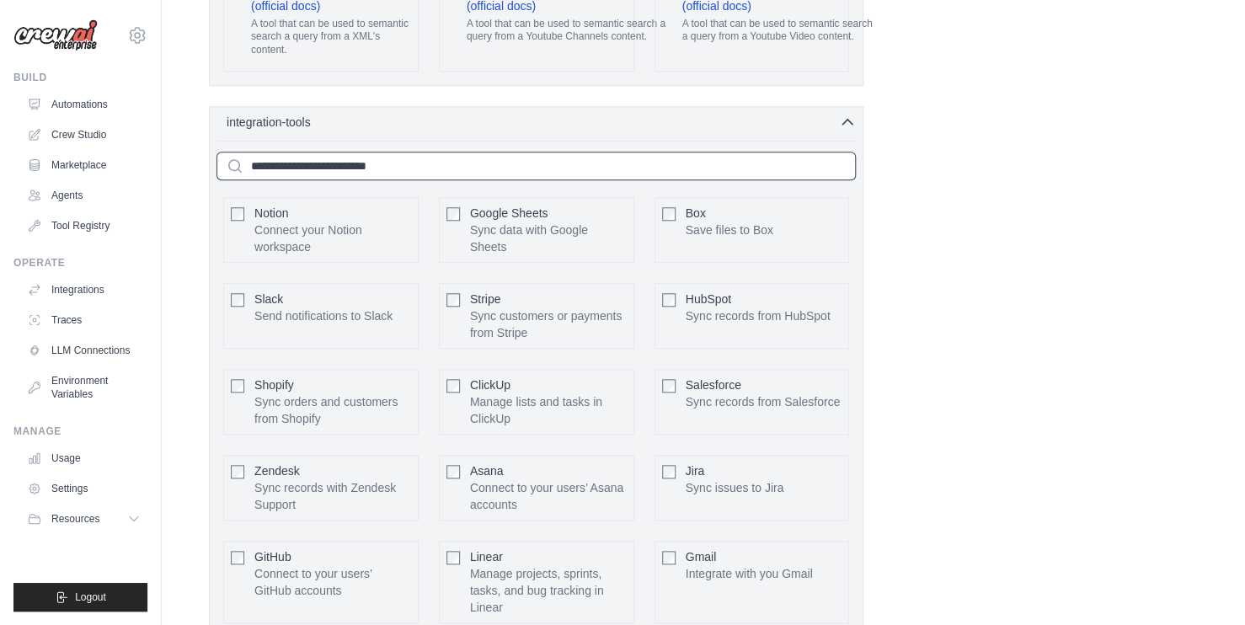
click at [488, 152] on input "text" at bounding box center [535, 166] width 639 height 29
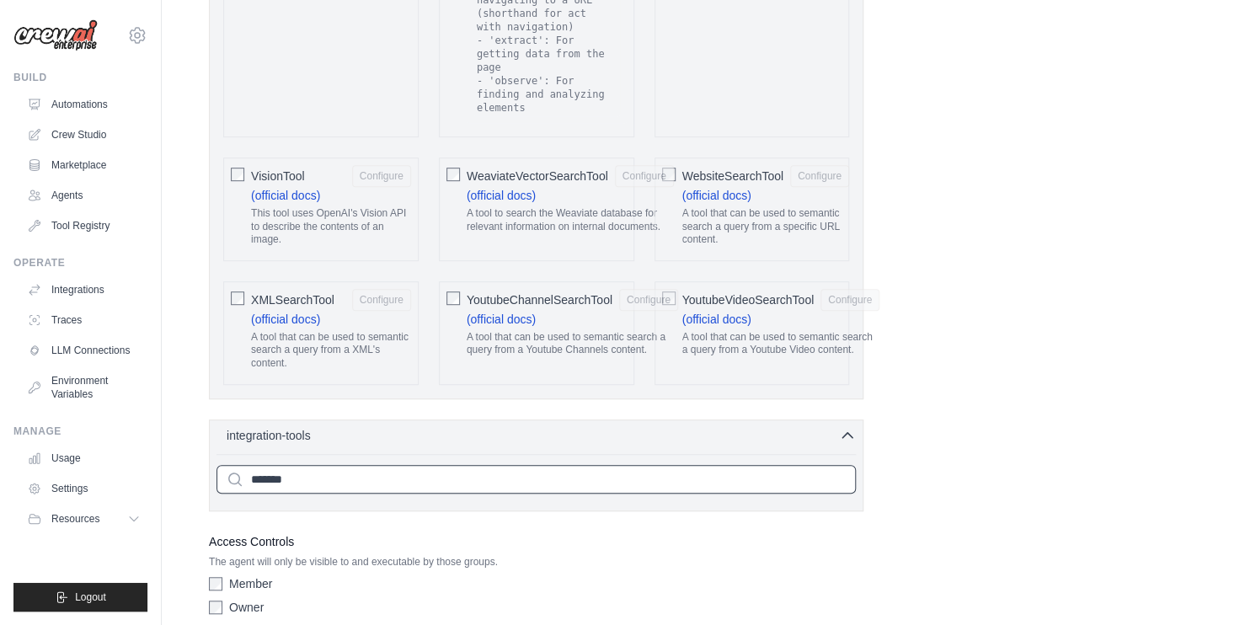
type input "*"
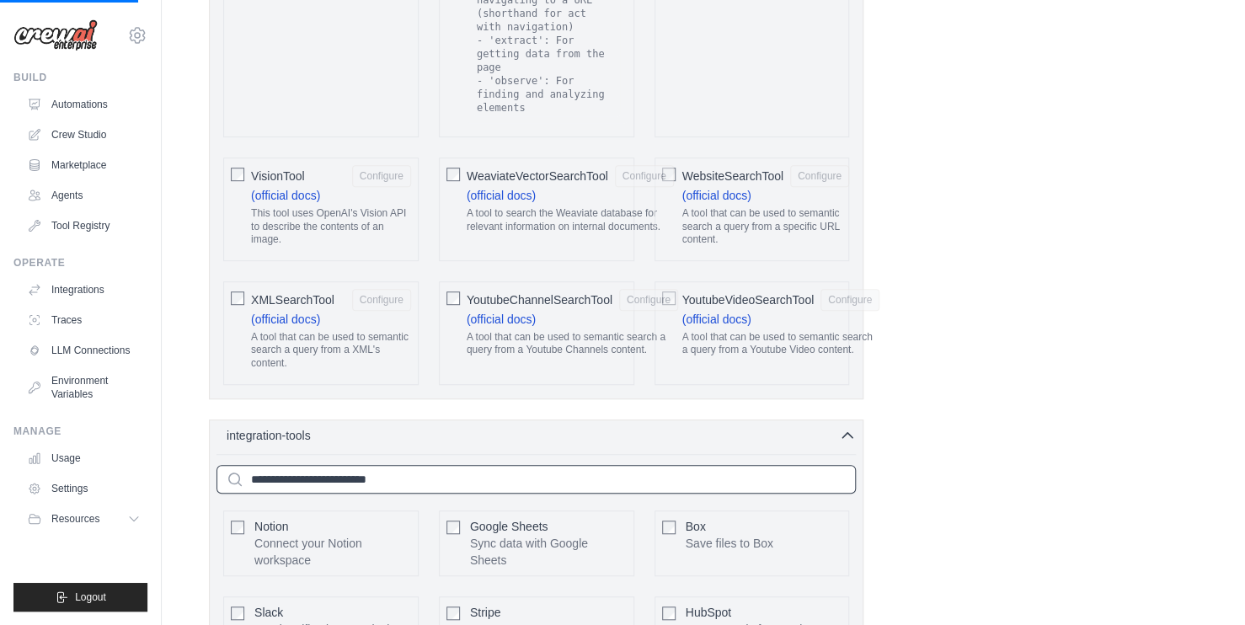
scroll to position [3790, 0]
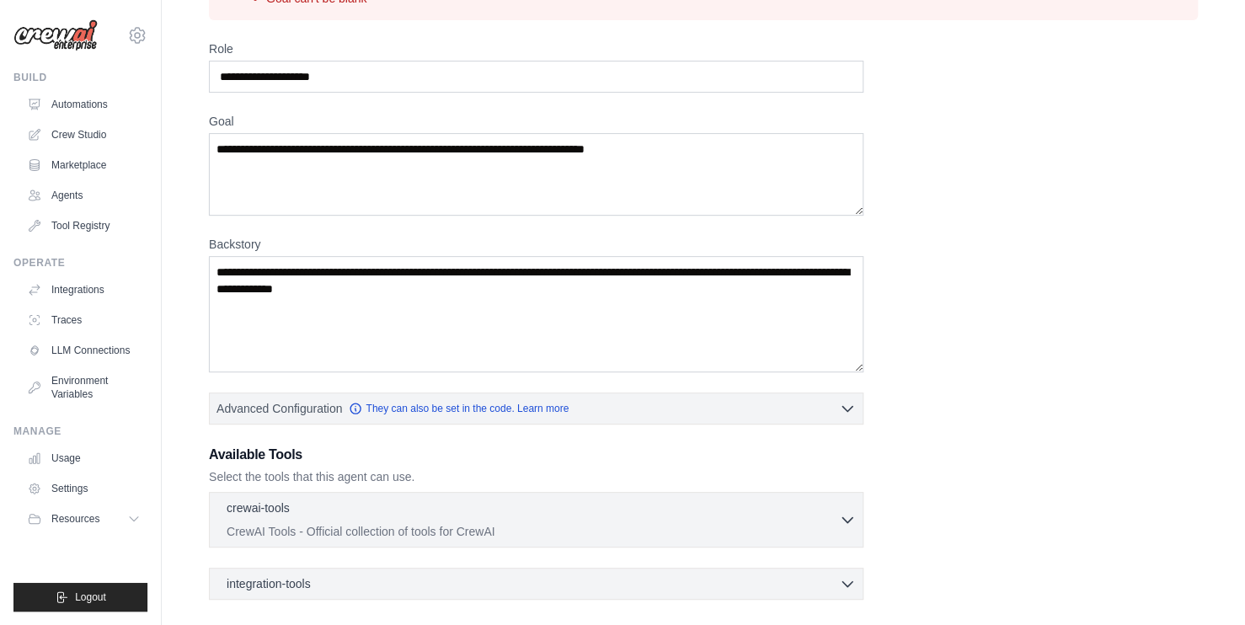
scroll to position [287, 0]
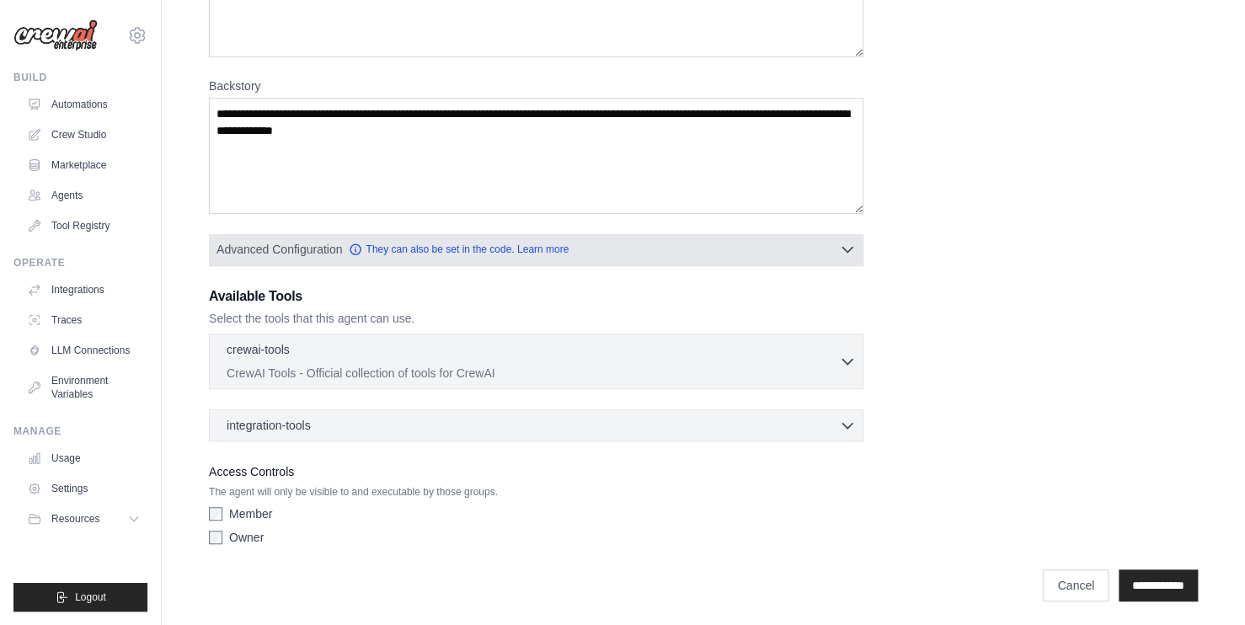
click at [771, 262] on button "Advanced Configuration They can also be set in the code. Learn more" at bounding box center [536, 249] width 653 height 30
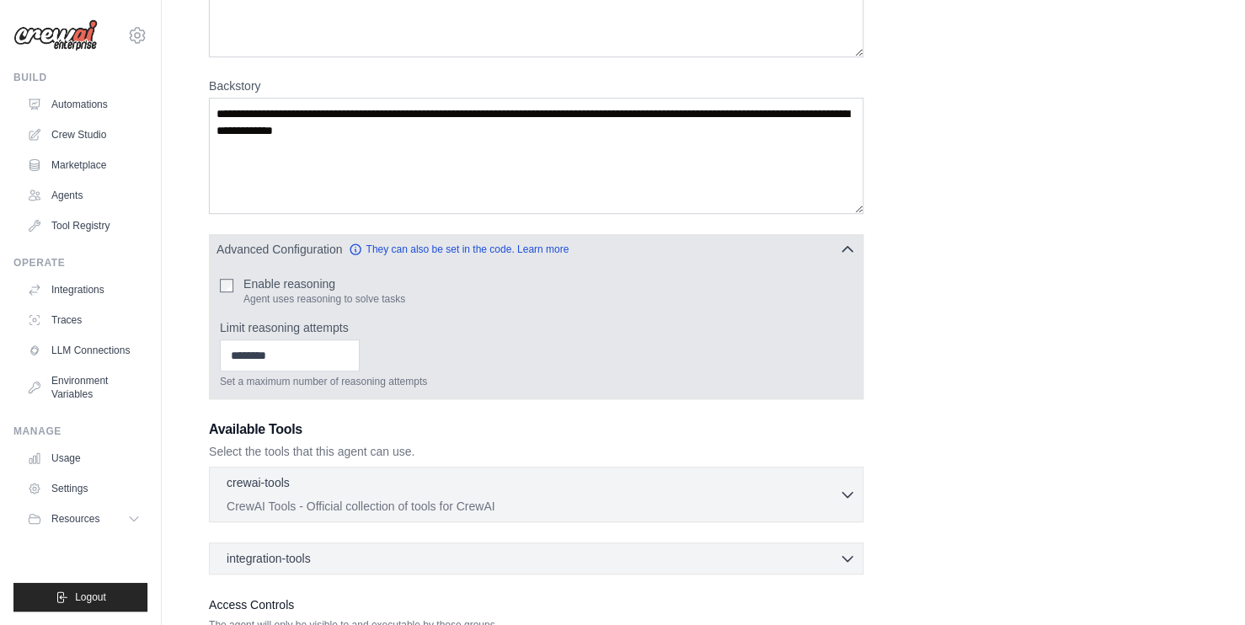
click at [815, 261] on button "Advanced Configuration They can also be set in the code. Learn more" at bounding box center [536, 249] width 653 height 30
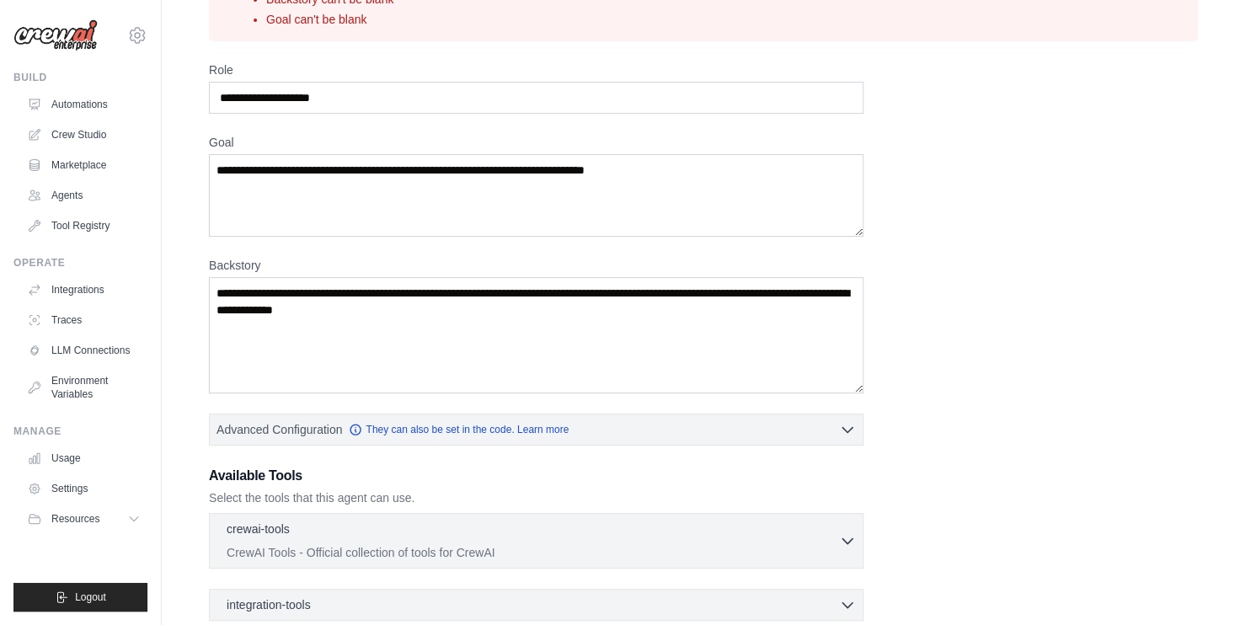
scroll to position [0, 0]
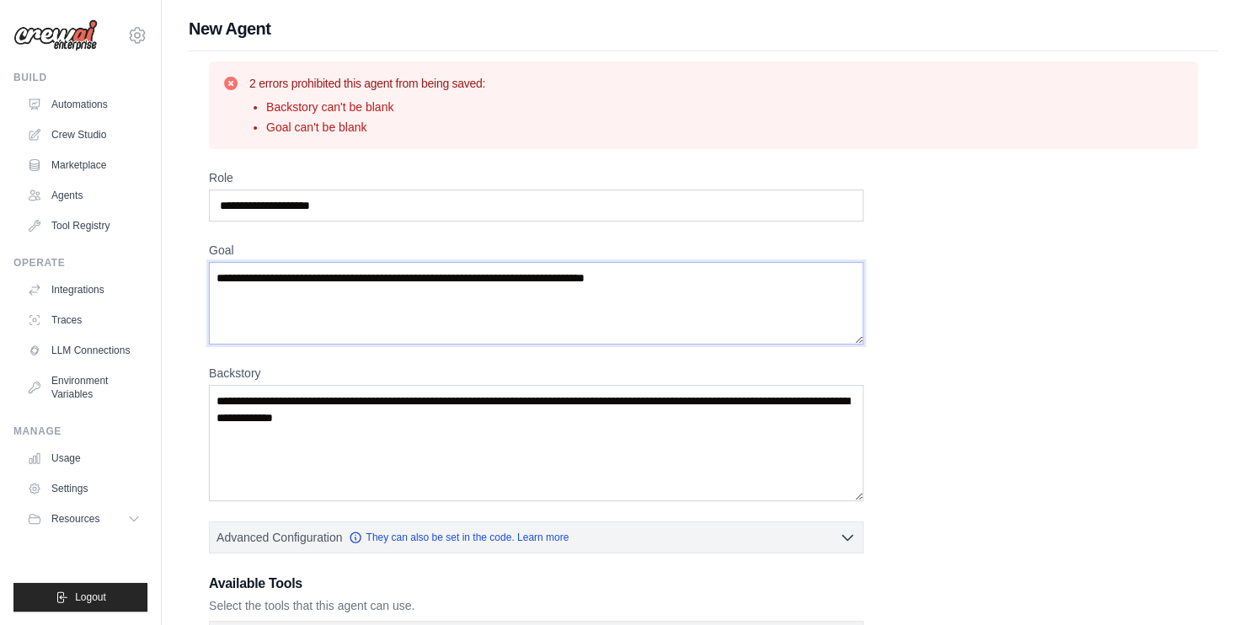
click at [445, 283] on textarea "Goal" at bounding box center [536, 303] width 654 height 83
click at [515, 290] on textarea "Goal" at bounding box center [536, 303] width 654 height 83
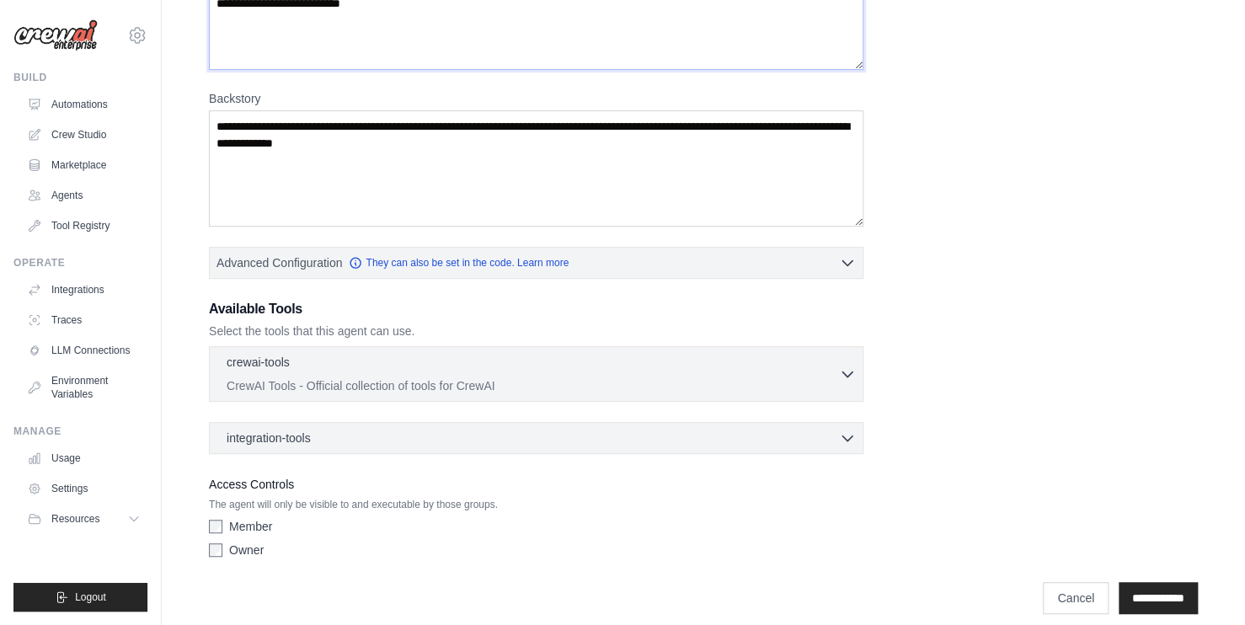
scroll to position [287, 0]
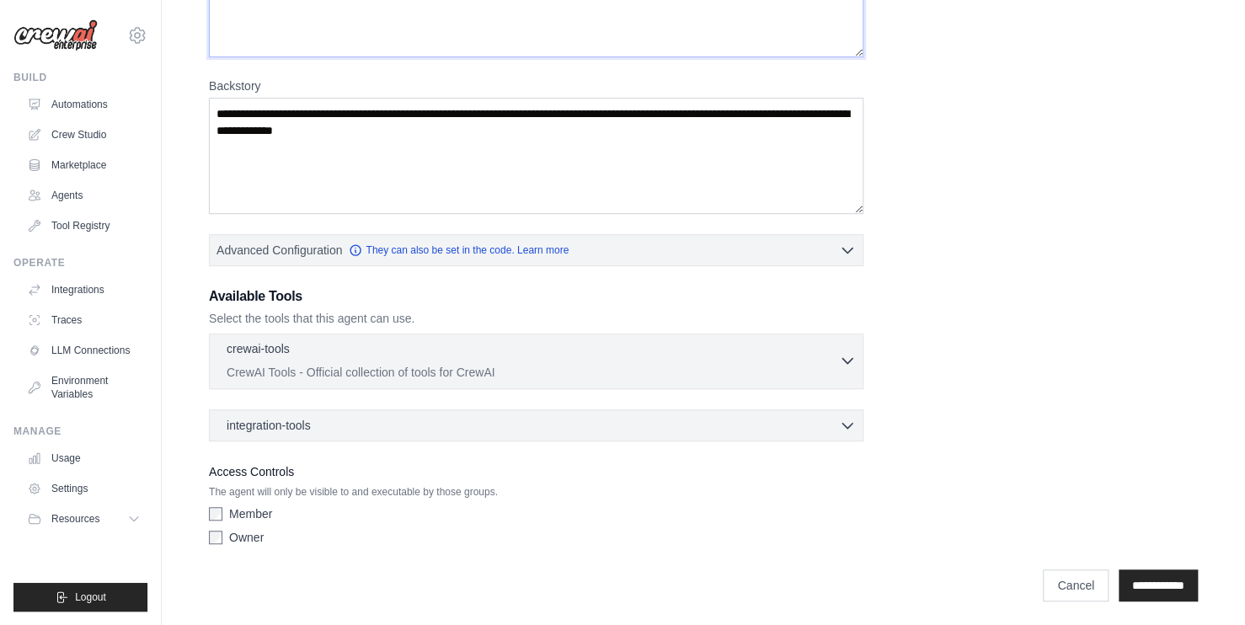
type textarea "**********"
click at [855, 352] on icon "button" at bounding box center [847, 360] width 17 height 17
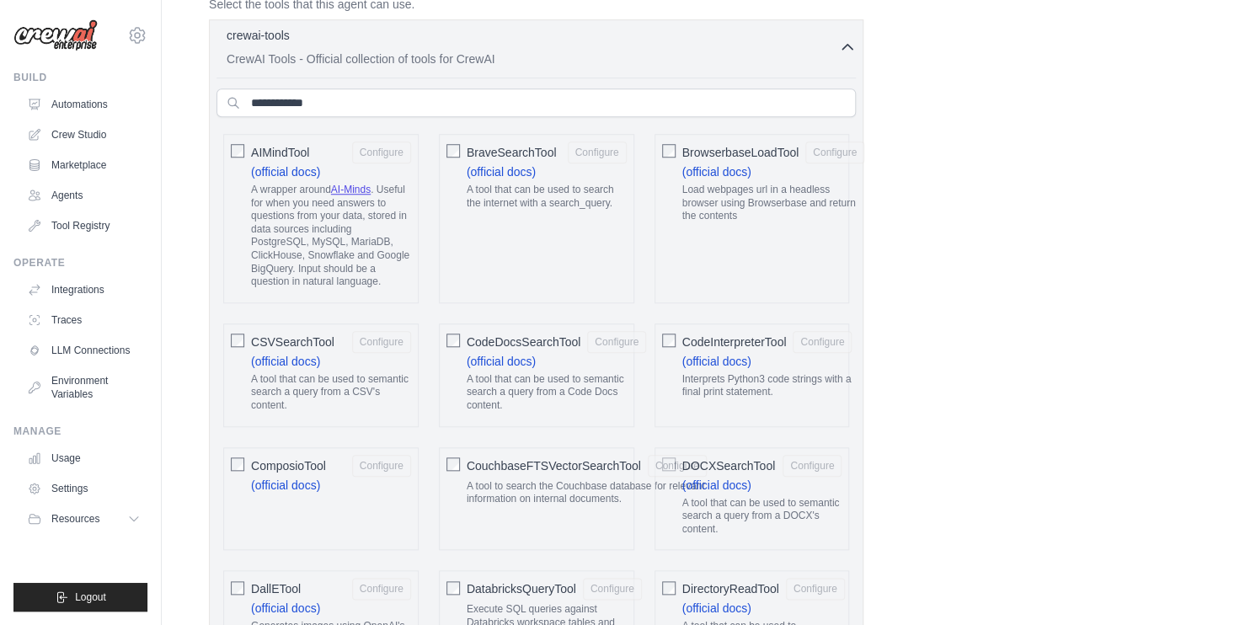
scroll to position [540, 0]
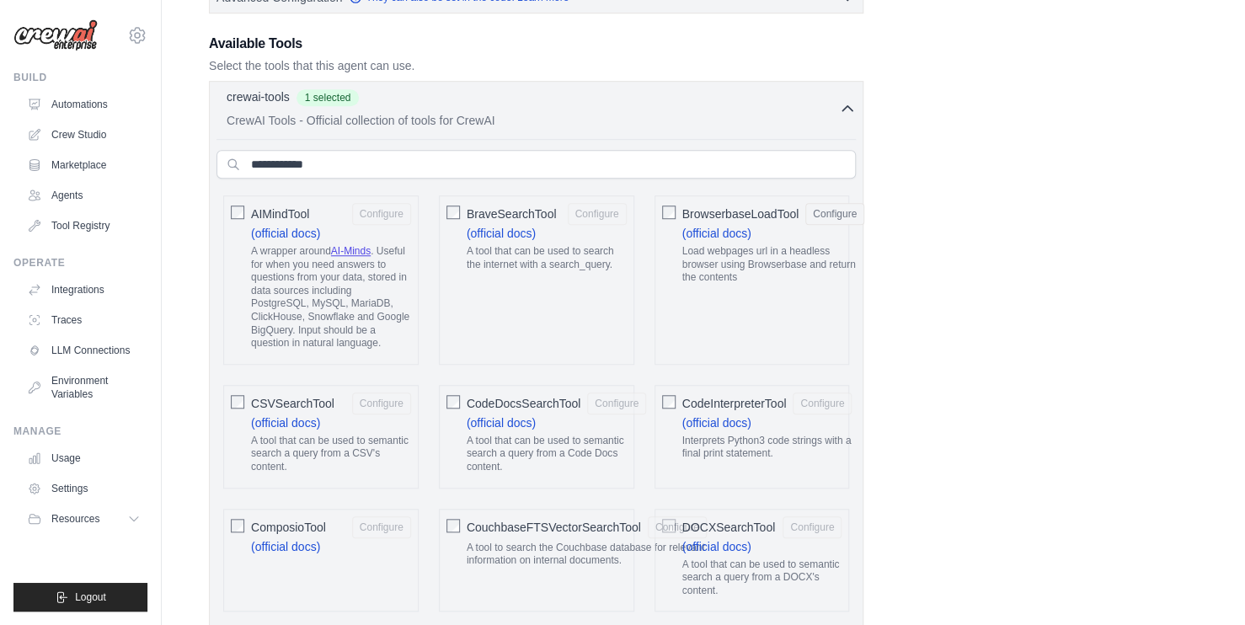
click at [682, 210] on span "BrowserbaseLoadTool" at bounding box center [740, 213] width 117 height 17
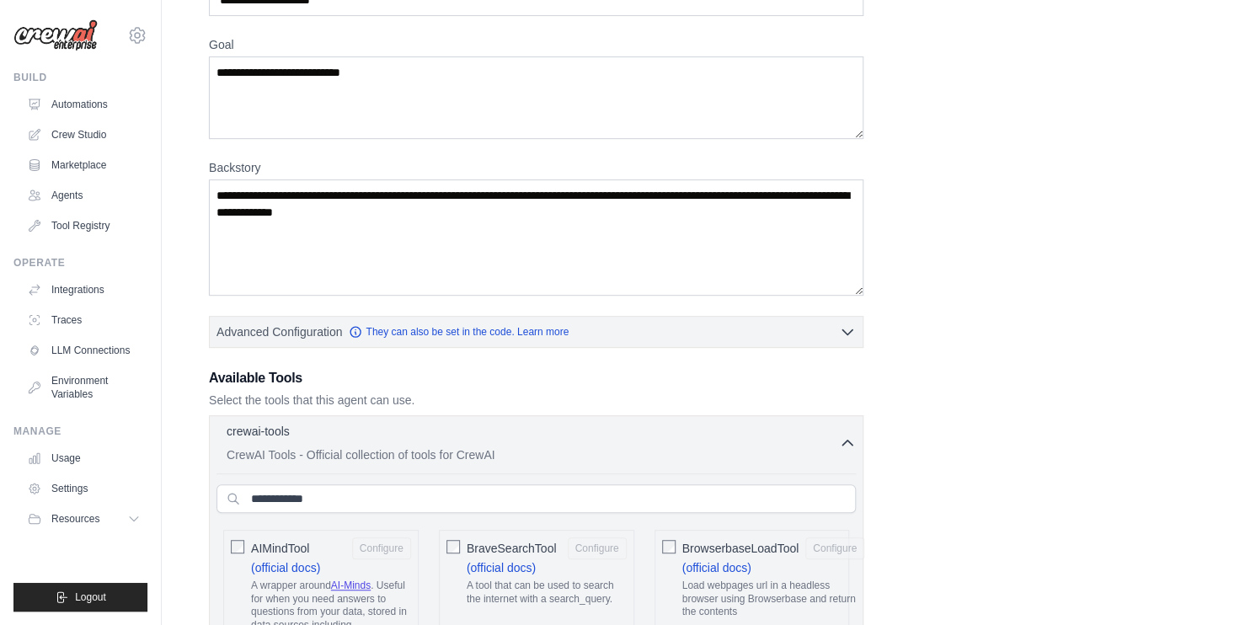
scroll to position [337, 0]
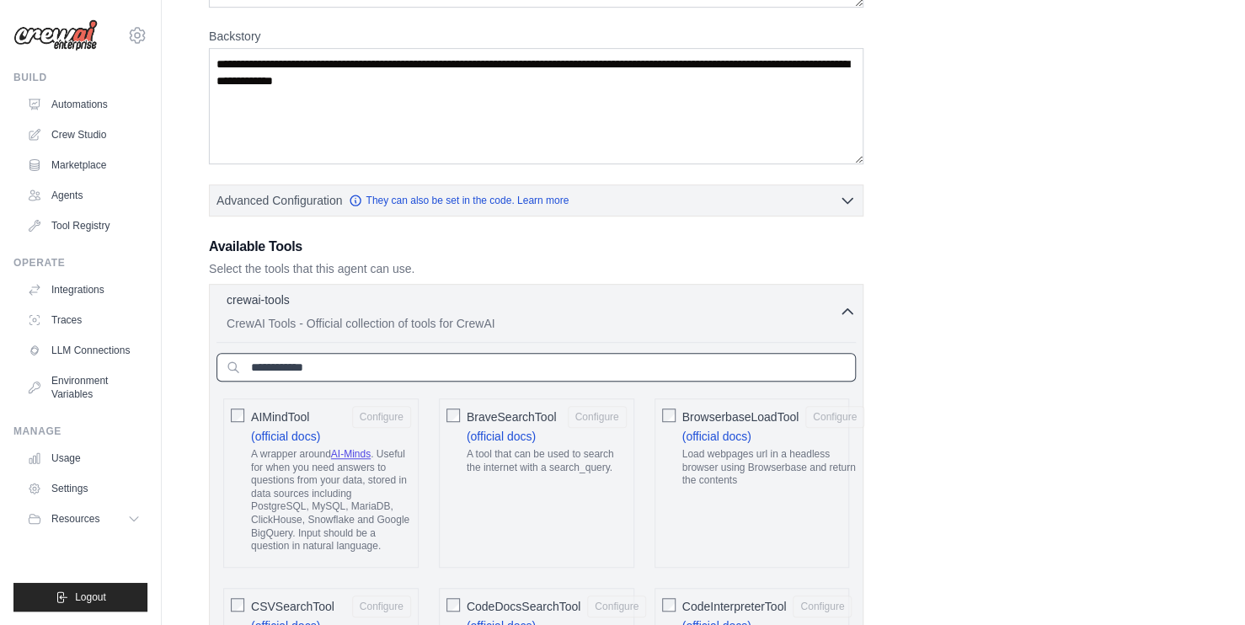
click at [354, 370] on input "text" at bounding box center [535, 367] width 639 height 29
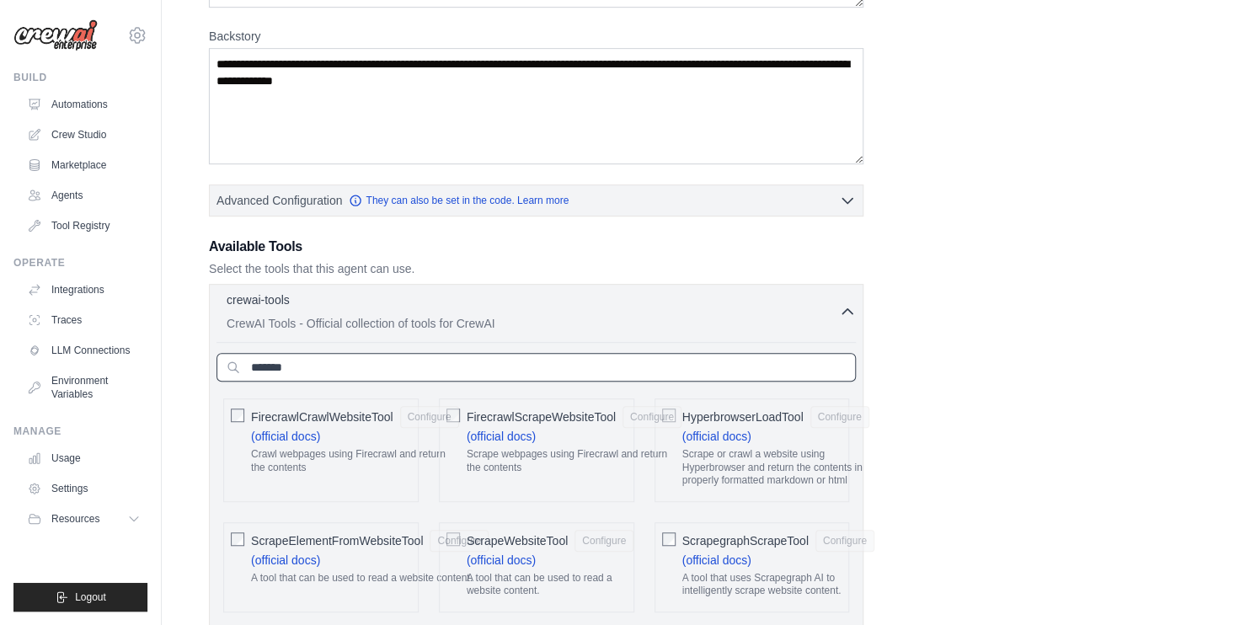
type input "*******"
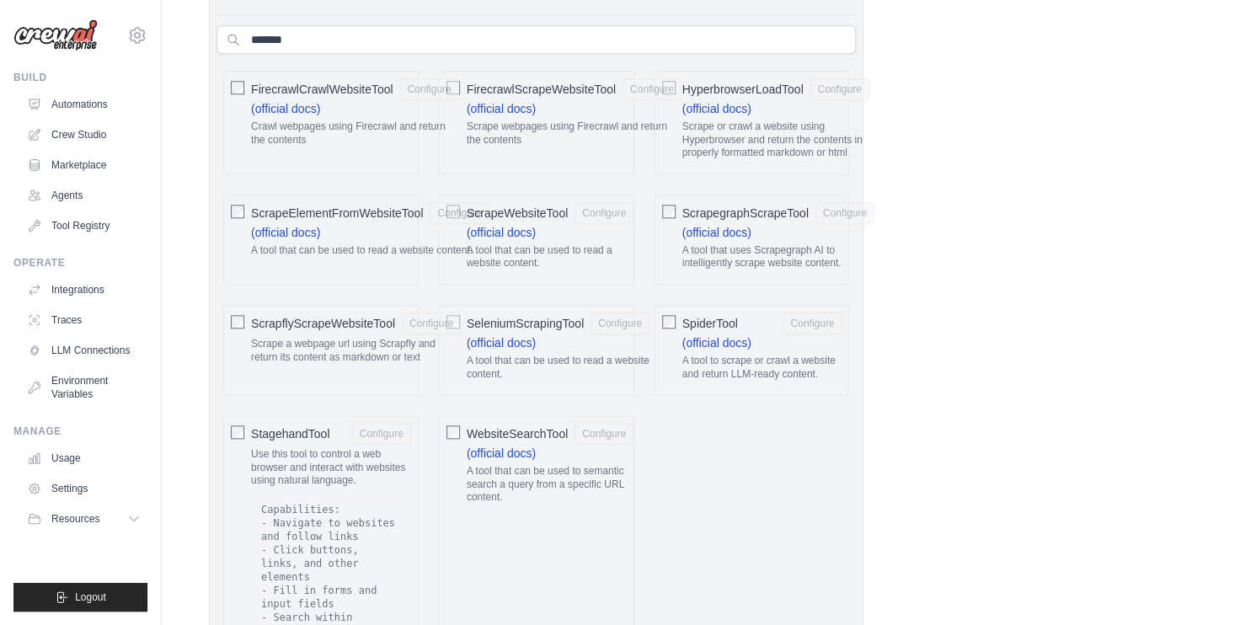
scroll to position [674, 0]
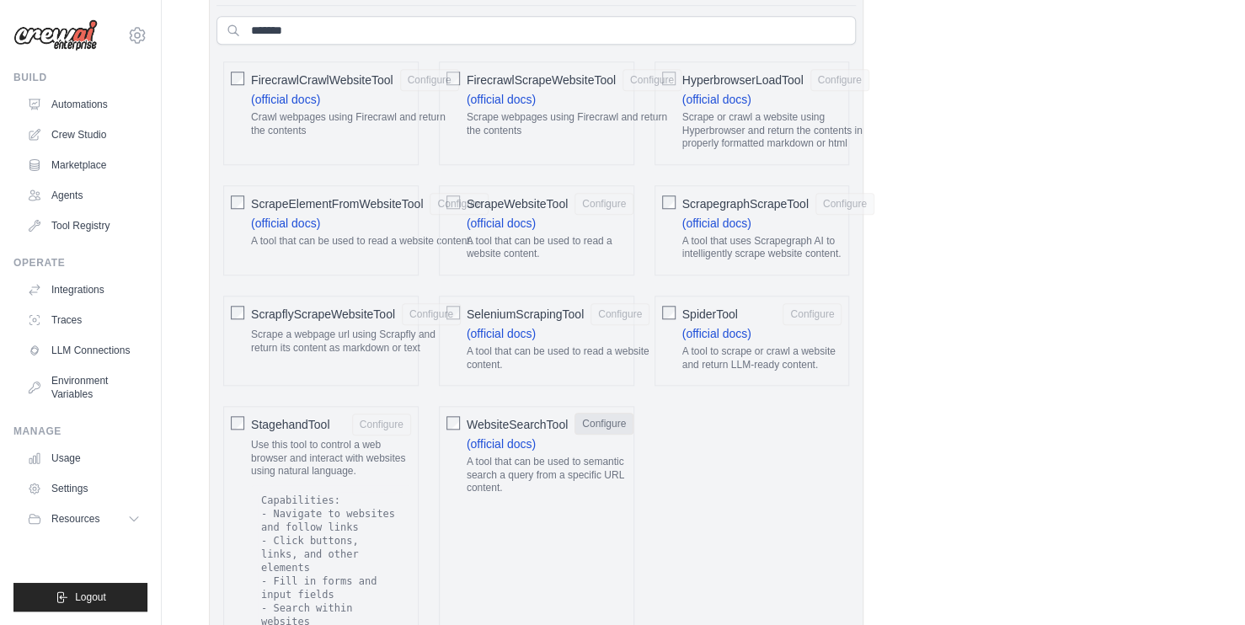
click at [605, 435] on button "Configure" at bounding box center [603, 424] width 59 height 22
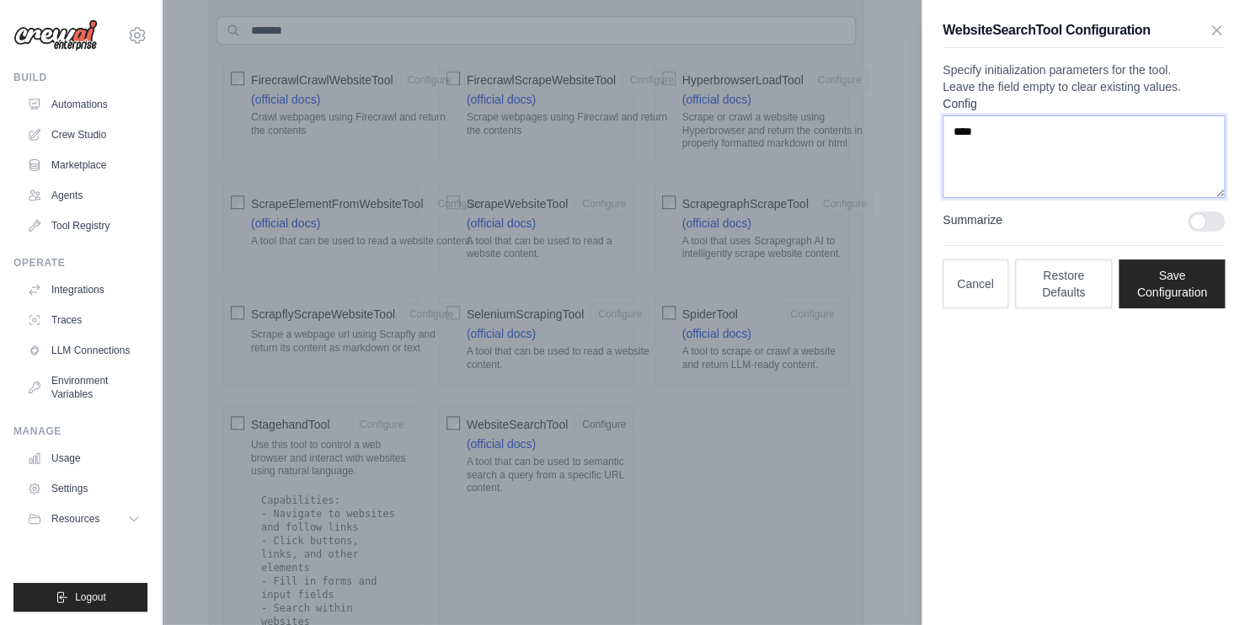
click at [1038, 150] on textarea "****" at bounding box center [1083, 156] width 282 height 83
click at [1033, 112] on label "Config" at bounding box center [1083, 103] width 282 height 17
click at [1033, 133] on textarea "****" at bounding box center [1083, 156] width 282 height 83
click at [1095, 95] on p "Specify initialization parameters for the tool. Leave the field empty to clear …" at bounding box center [1083, 78] width 282 height 34
click at [1215, 232] on div at bounding box center [1206, 221] width 37 height 20
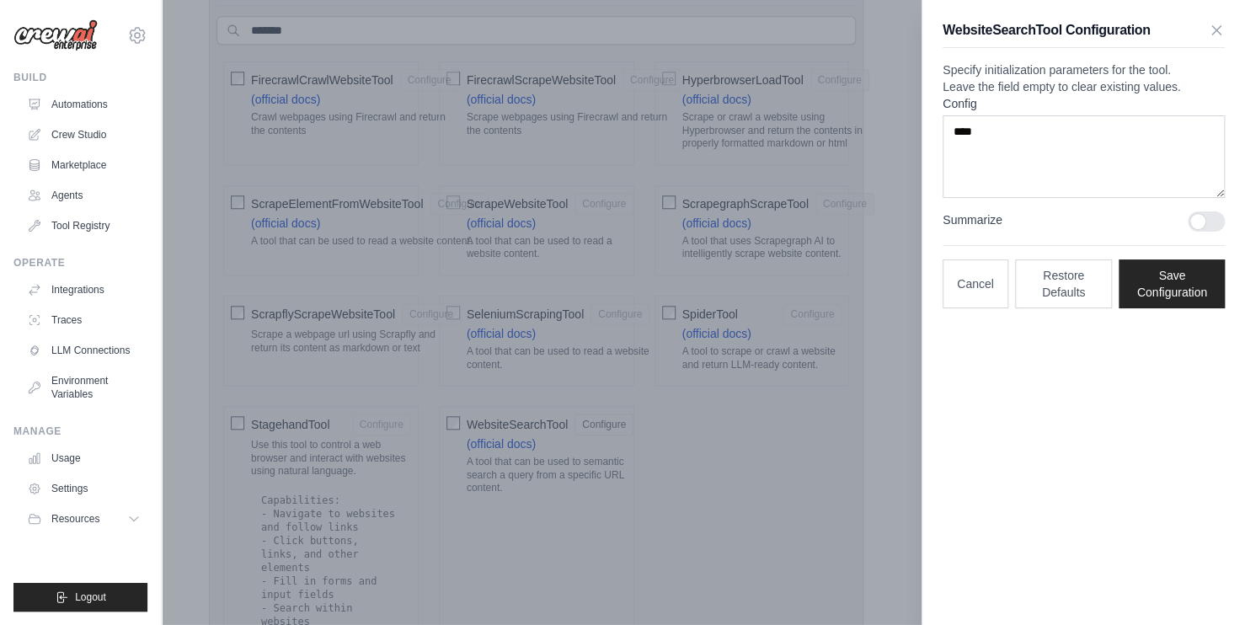
click at [1212, 232] on div at bounding box center [1206, 221] width 37 height 20
click at [1065, 87] on p "Specify initialization parameters for the tool. Leave the field empty to clear …" at bounding box center [1083, 78] width 282 height 34
